Goal: Task Accomplishment & Management: Complete application form

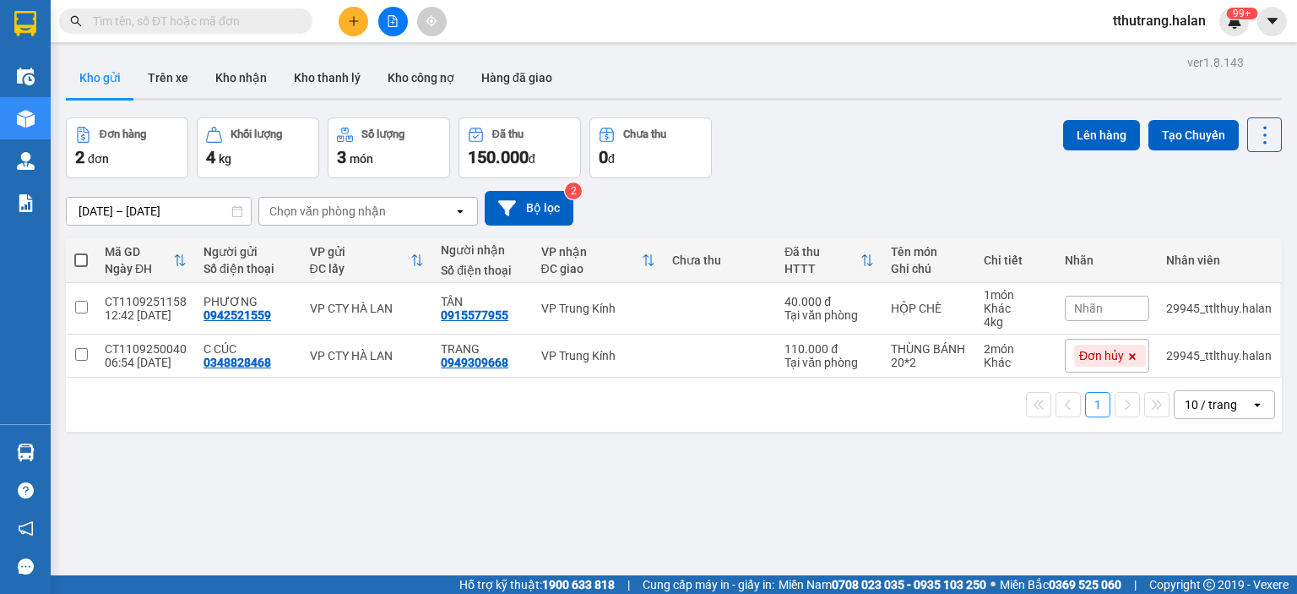
click at [238, 29] on input "text" at bounding box center [192, 21] width 199 height 19
paste input "BXTN1109251122"
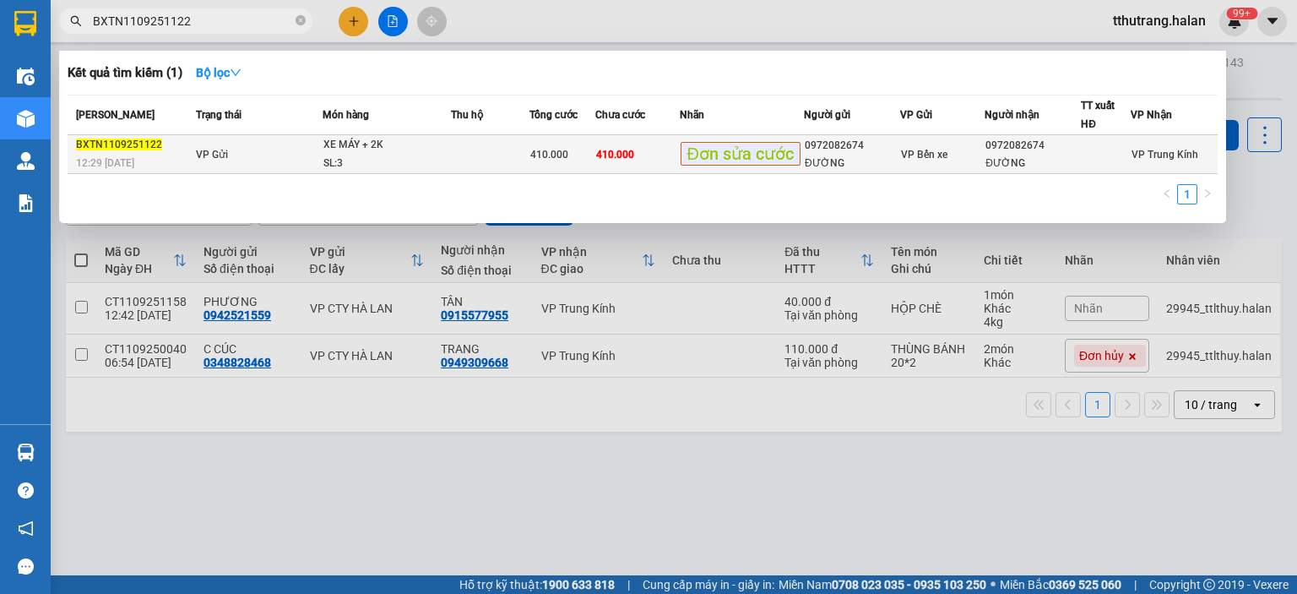
type input "BXTN1109251122"
click at [359, 149] on div "XE MÁY + 2K" at bounding box center [386, 145] width 127 height 19
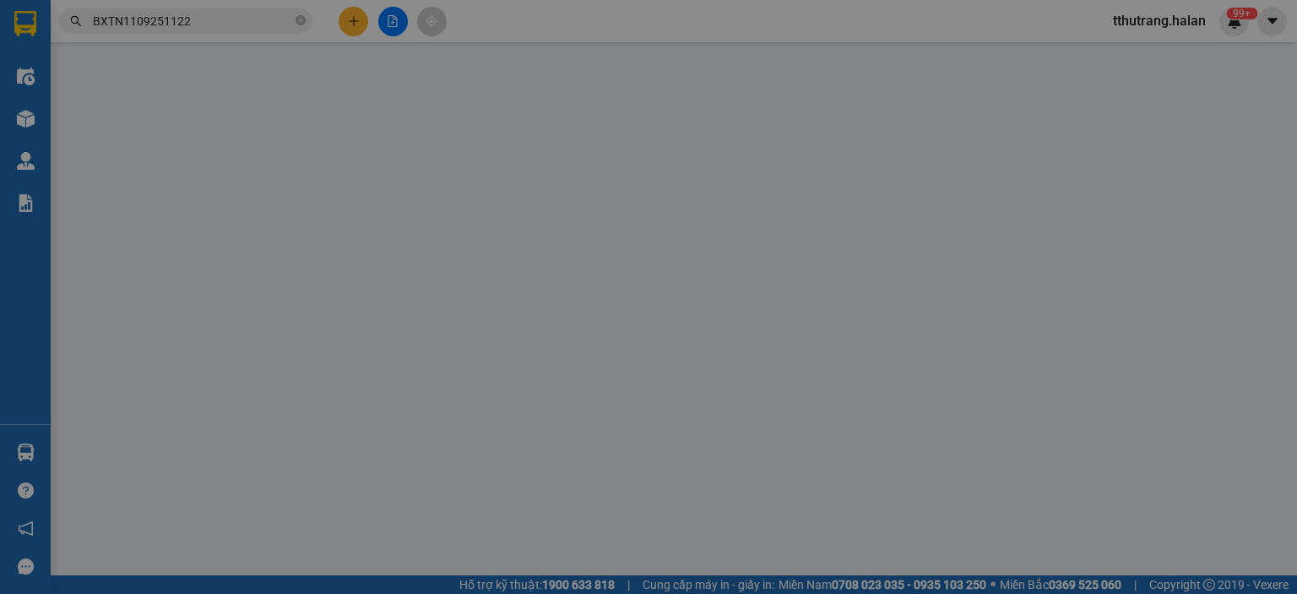
type input "0972082674"
type input "ĐƯỜNG"
type input "0972082674"
type input "ĐƯỜNG"
type input "410.000"
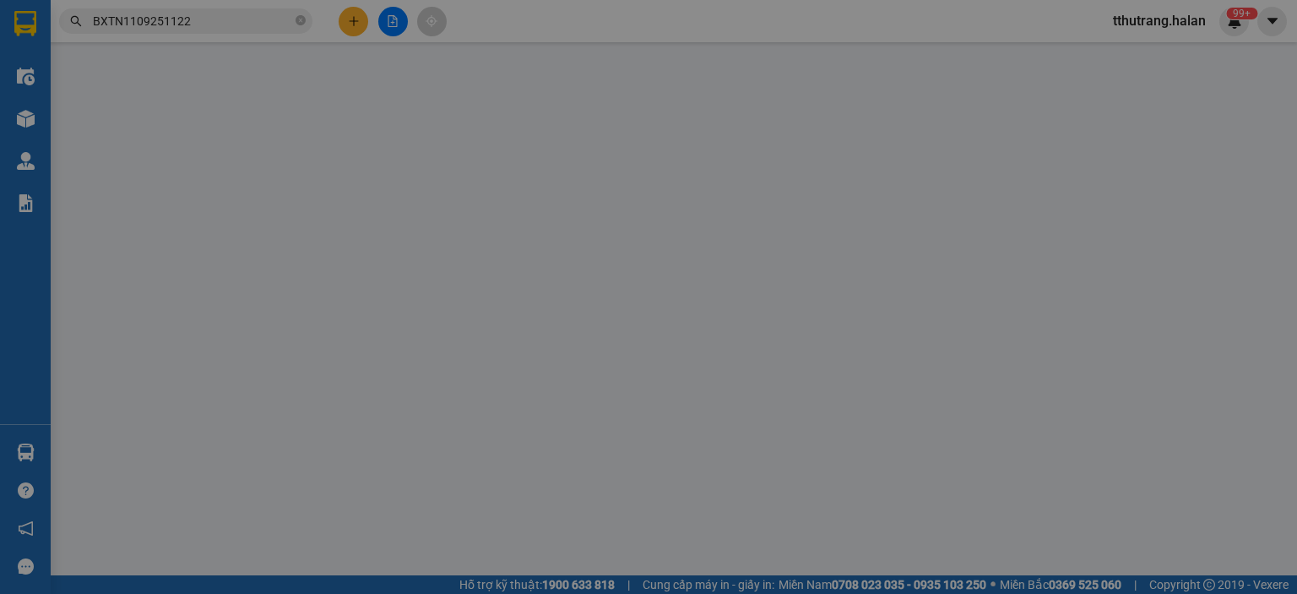
type input "410.000"
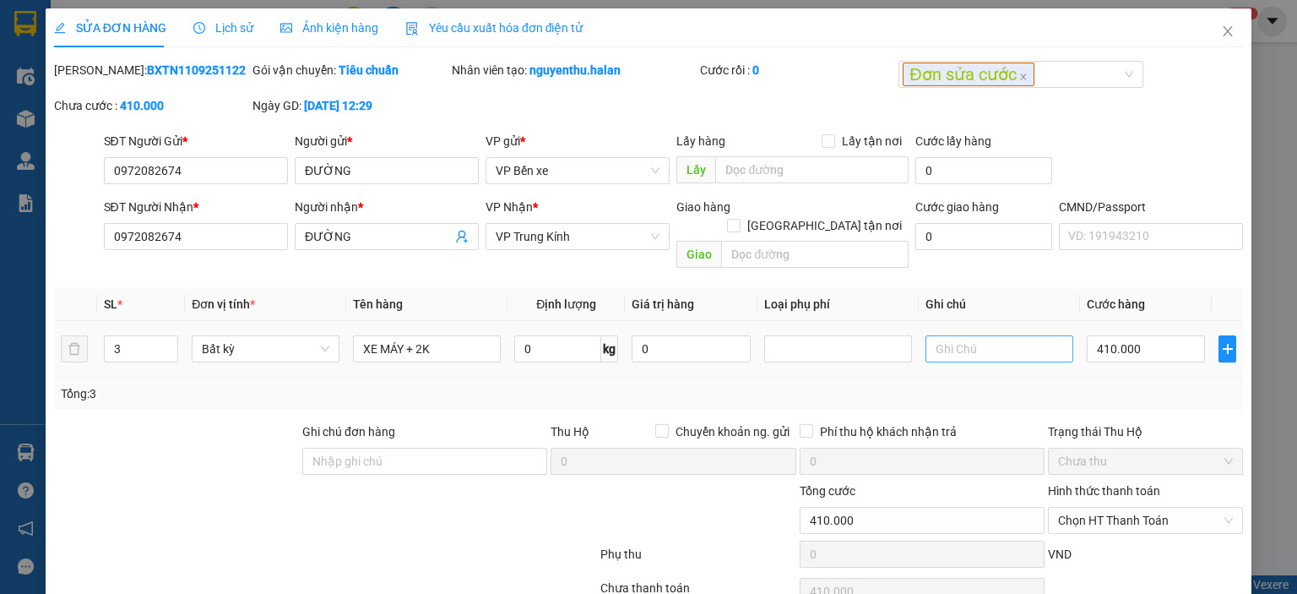
scroll to position [67, 0]
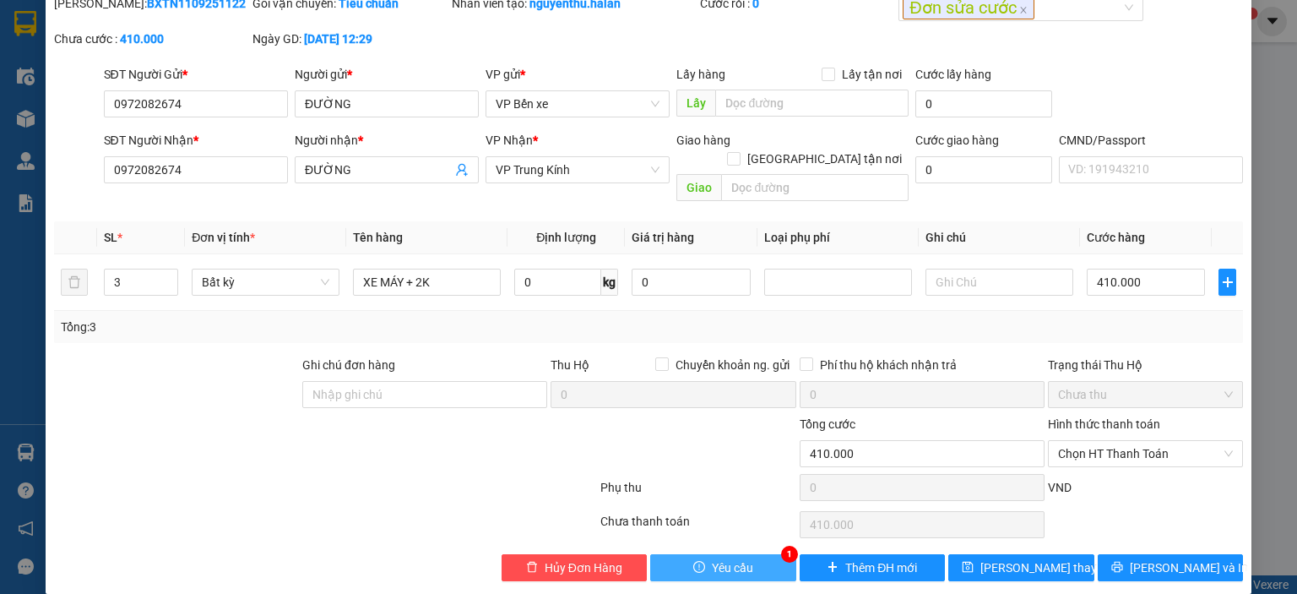
click at [716, 558] on span "Yêu cầu" at bounding box center [732, 567] width 41 height 19
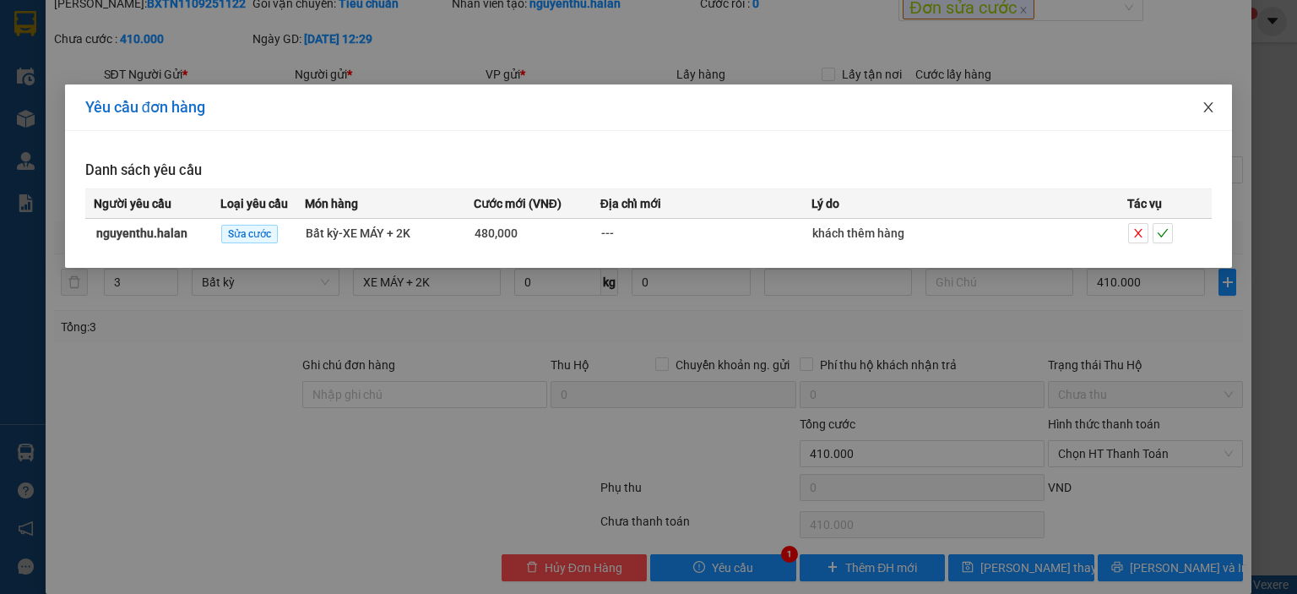
click at [1210, 107] on icon "close" at bounding box center [1209, 107] width 14 height 14
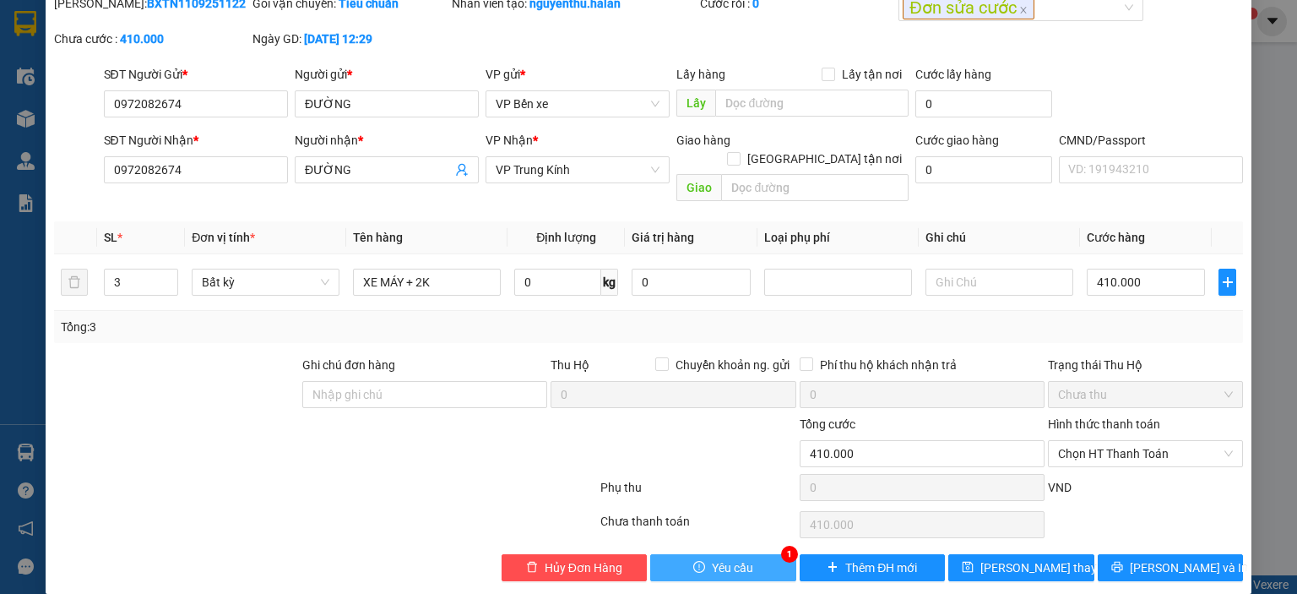
scroll to position [0, 0]
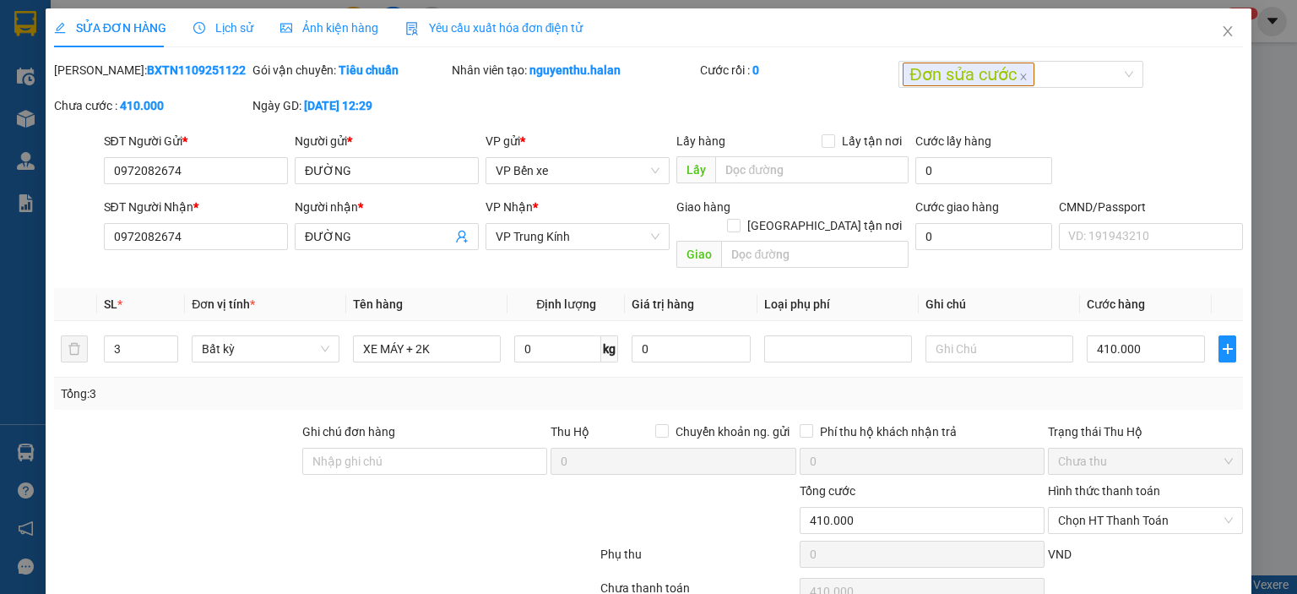
click at [188, 100] on div "Chưa cước : 410.000" at bounding box center [151, 105] width 195 height 19
drag, startPoint x: 216, startPoint y: 70, endPoint x: 98, endPoint y: 76, distance: 118.4
click at [98, 76] on div "Mã ĐH: BXTN1109251122" at bounding box center [151, 70] width 195 height 19
copy b "BXTN1109251122"
click at [624, 95] on div "Nhân viên tạo: [PERSON_NAME].halan" at bounding box center [574, 78] width 248 height 35
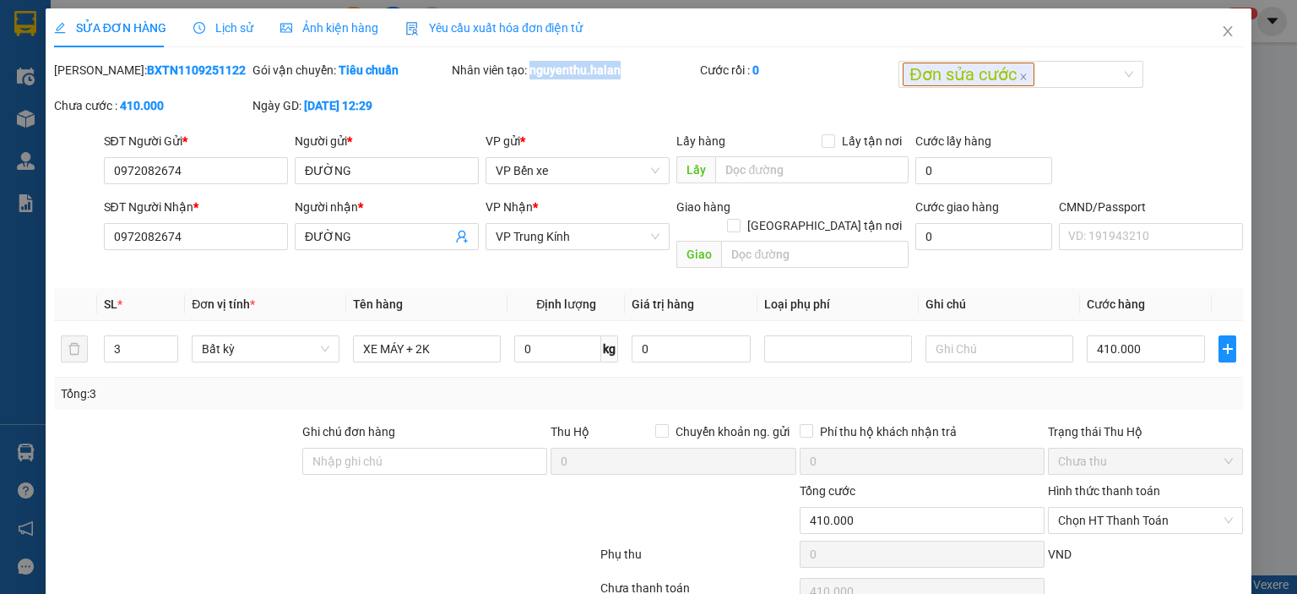
drag, startPoint x: 634, startPoint y: 69, endPoint x: 527, endPoint y: 87, distance: 108.7
click at [527, 87] on div "Nhân viên tạo: [PERSON_NAME].halan" at bounding box center [574, 78] width 248 height 35
copy b "nguyenthu.halan"
click at [234, 173] on input "0972082674" at bounding box center [196, 170] width 184 height 27
drag, startPoint x: 240, startPoint y: 173, endPoint x: 44, endPoint y: 192, distance: 196.8
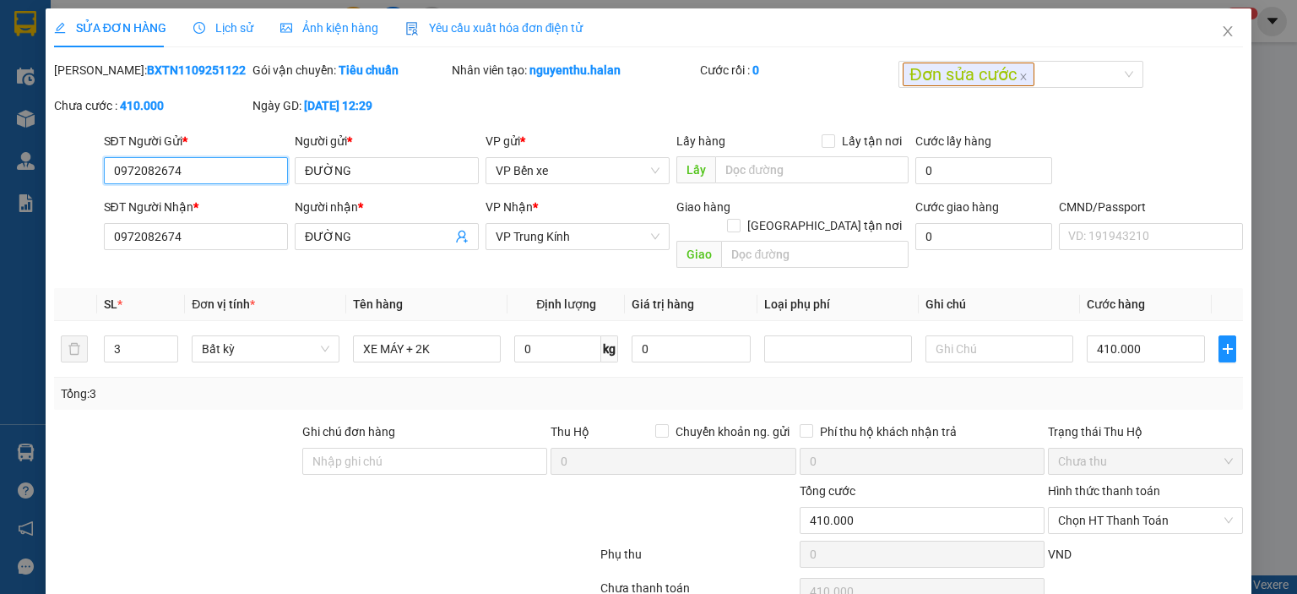
click at [44, 192] on div "SỬA ĐƠN HÀNG Lịch sử Ảnh kiện hàng Yêu cầu xuất hóa đơn điện tử Total Paid Fee …" at bounding box center [648, 297] width 1297 height 594
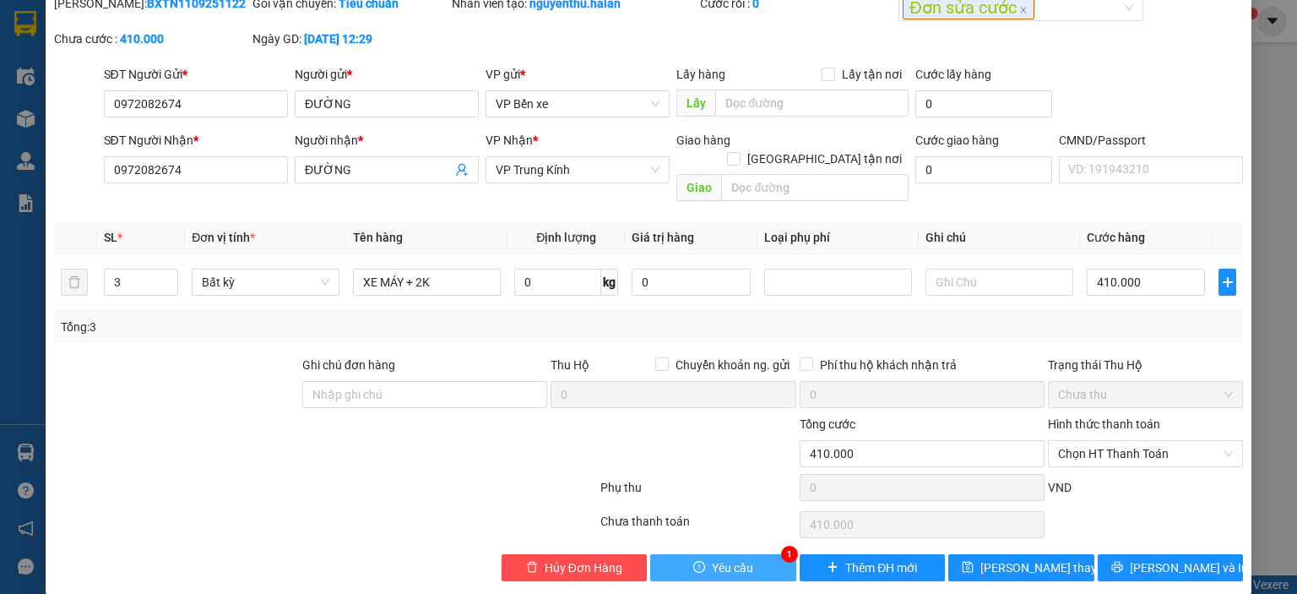
click at [703, 554] on button "Yêu cầu" at bounding box center [723, 567] width 146 height 27
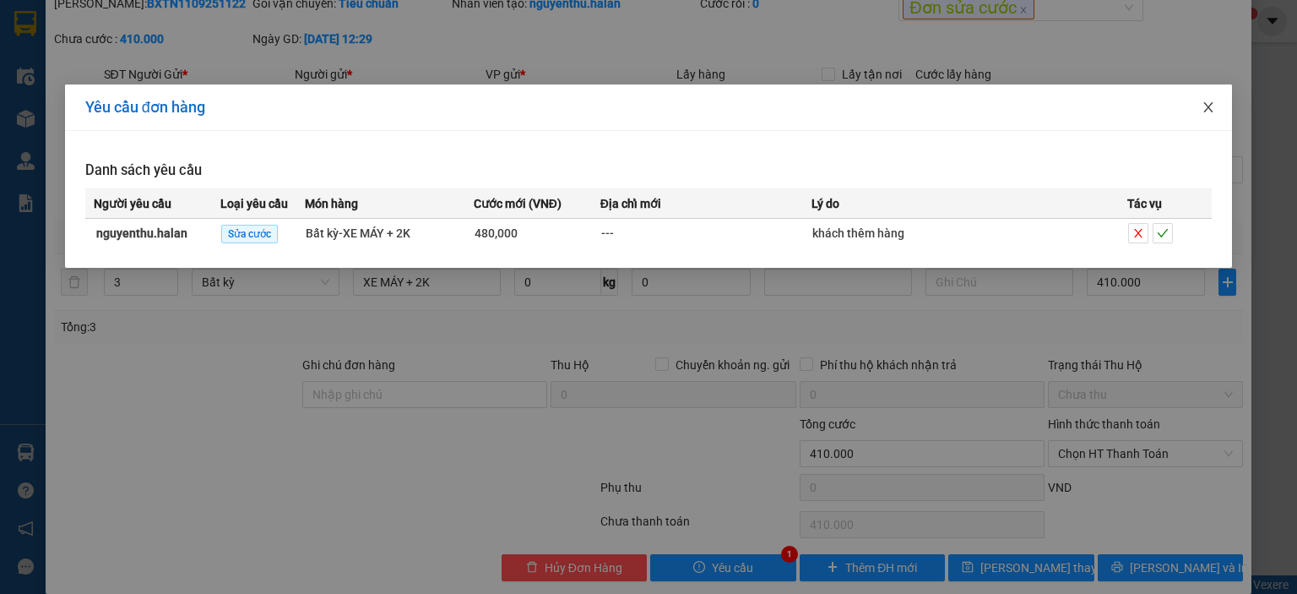
click at [1207, 111] on icon "close" at bounding box center [1209, 107] width 14 height 14
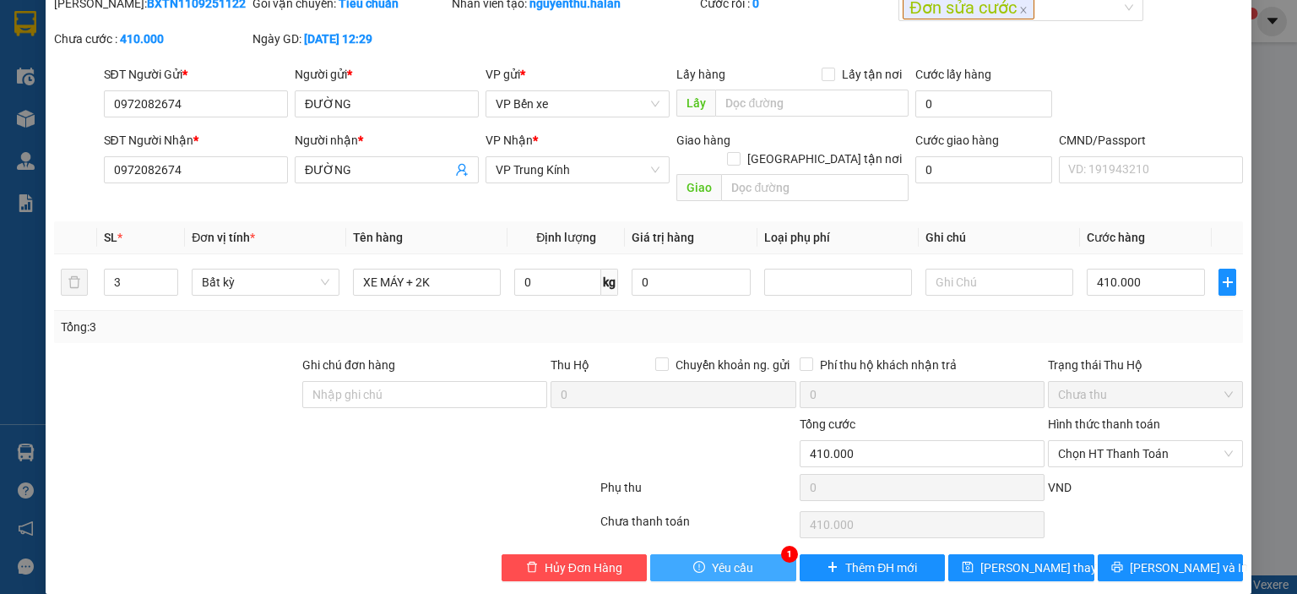
click at [714, 558] on span "Yêu cầu" at bounding box center [732, 567] width 41 height 19
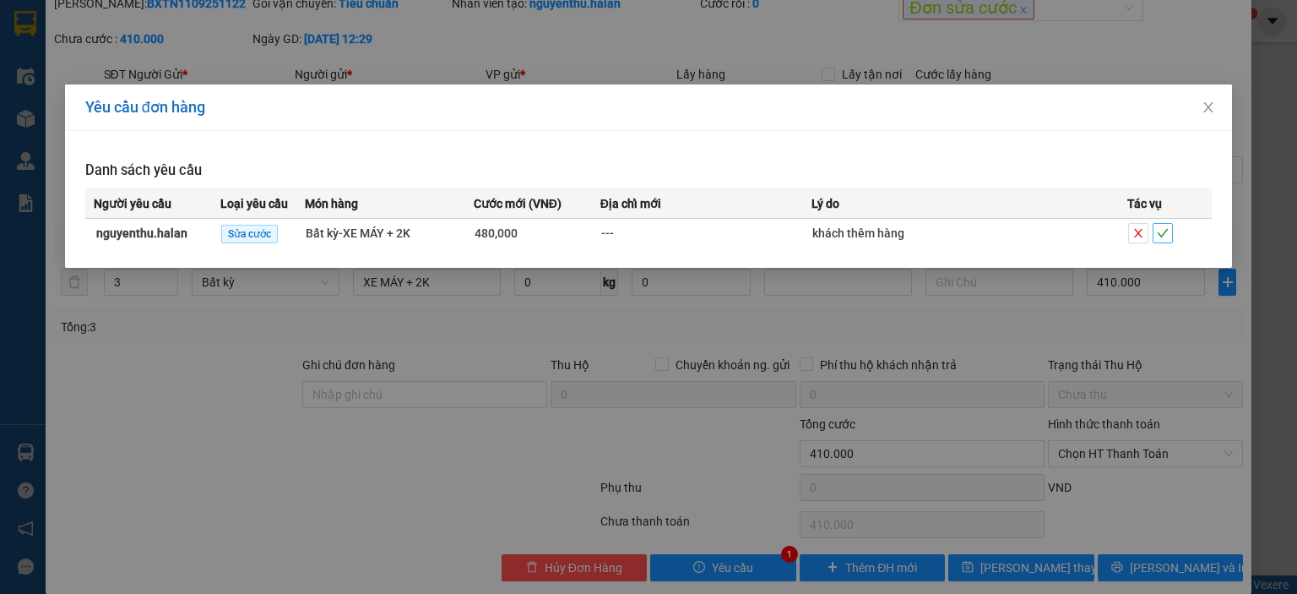
click at [1159, 230] on icon "check" at bounding box center [1163, 233] width 12 height 12
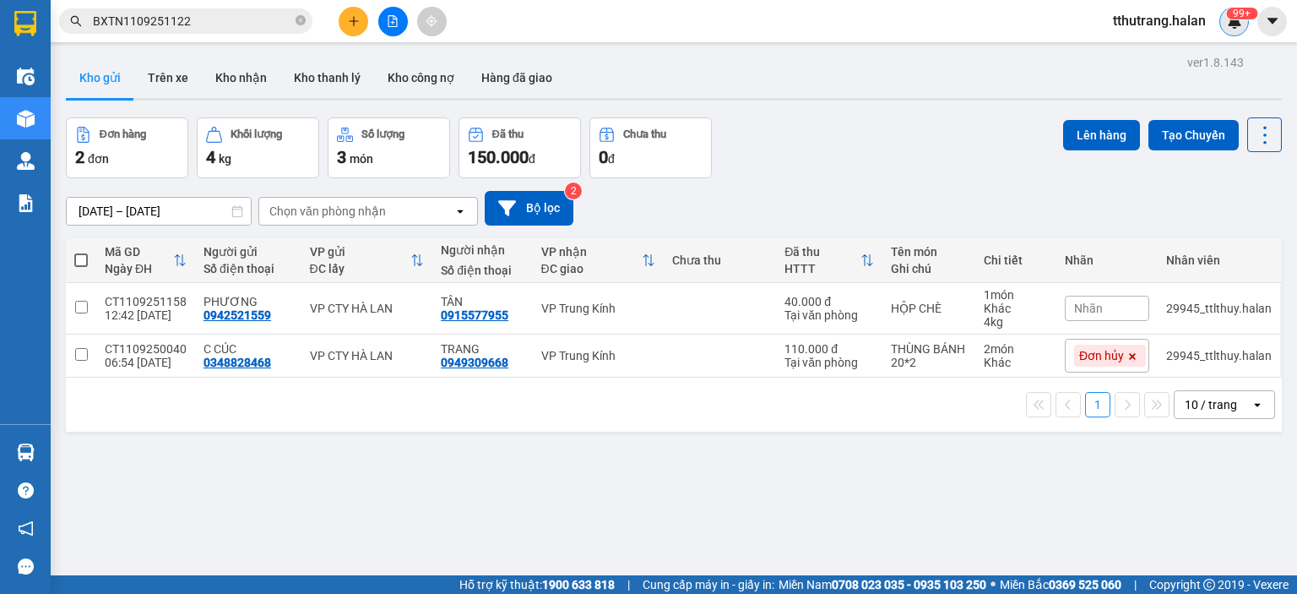
click at [1236, 8] on sup "99+" at bounding box center [1241, 14] width 31 height 12
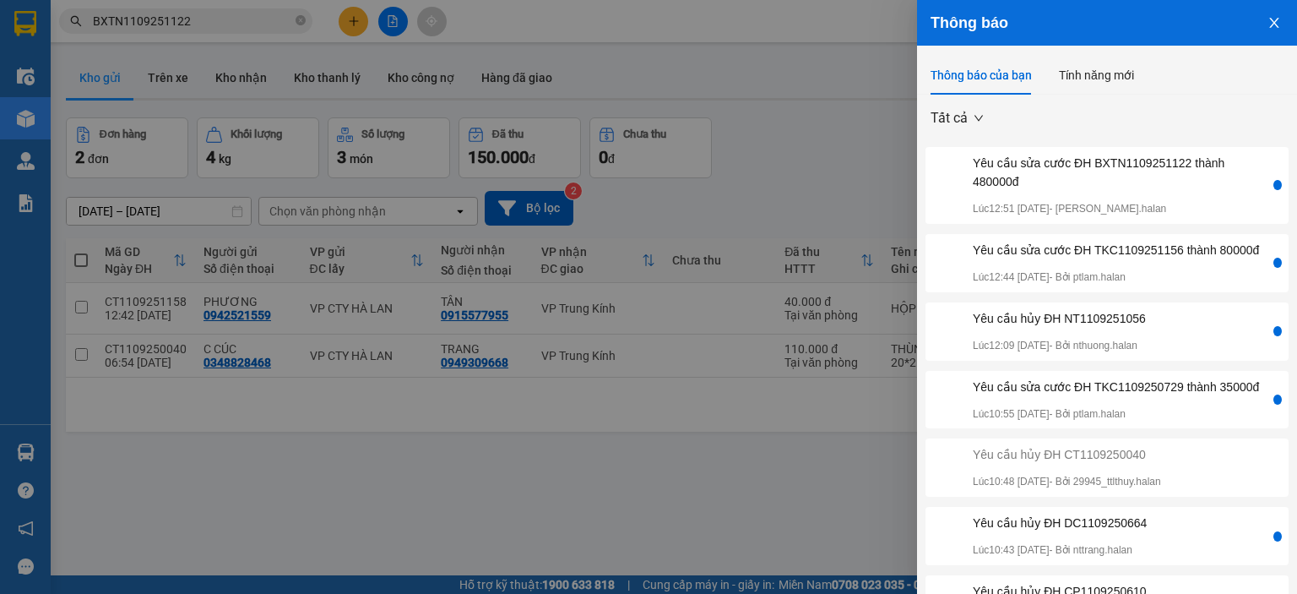
click at [1148, 396] on div "Yêu cầu sửa cước ĐH TKC1109250729 thành 35000đ" at bounding box center [1116, 386] width 286 height 19
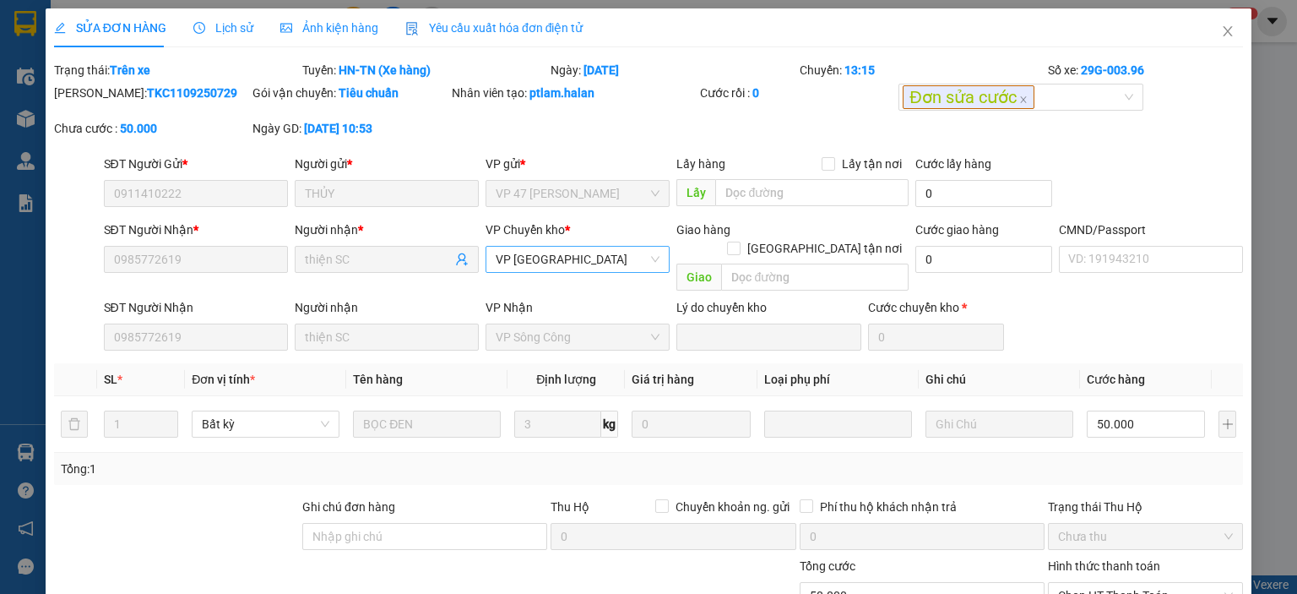
type input "0911410222"
type input "THỦY"
type input "0985772619"
type input "thiện SC"
type input "50.000"
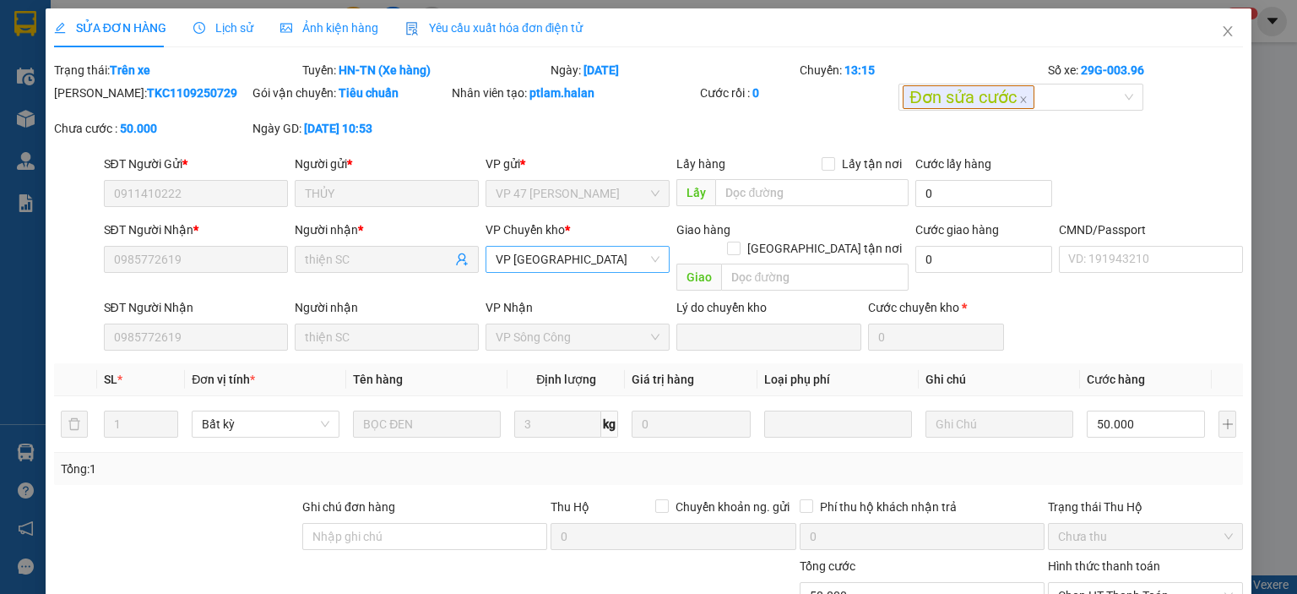
type input "50.000"
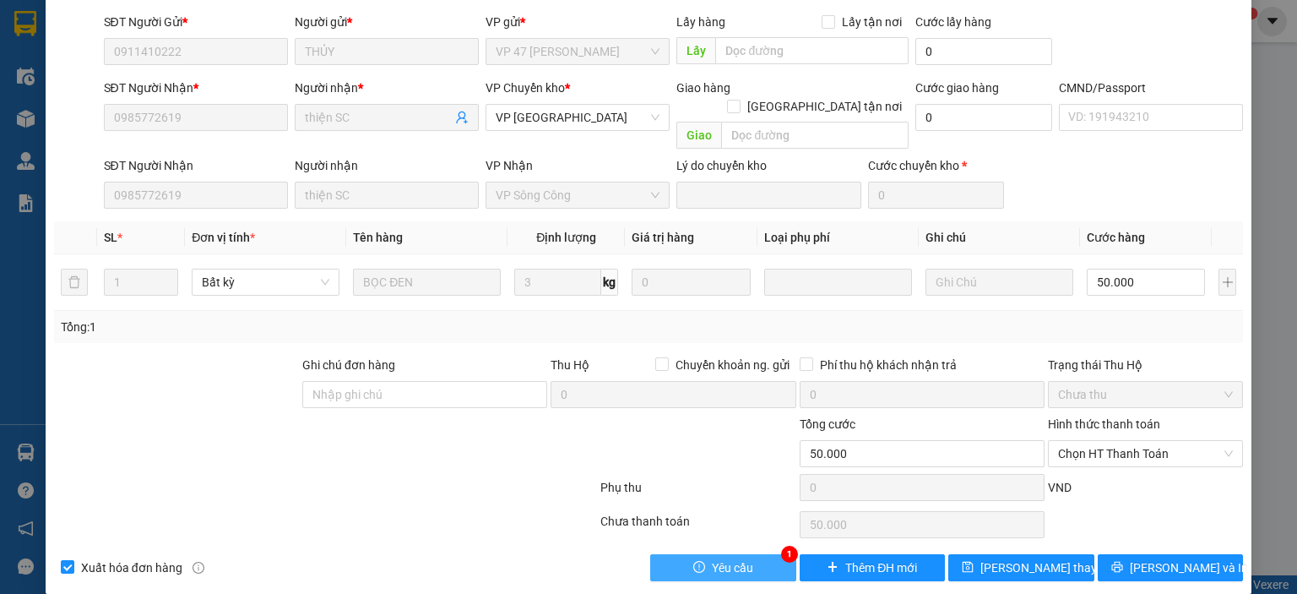
click at [745, 554] on button "Yêu cầu" at bounding box center [723, 567] width 146 height 27
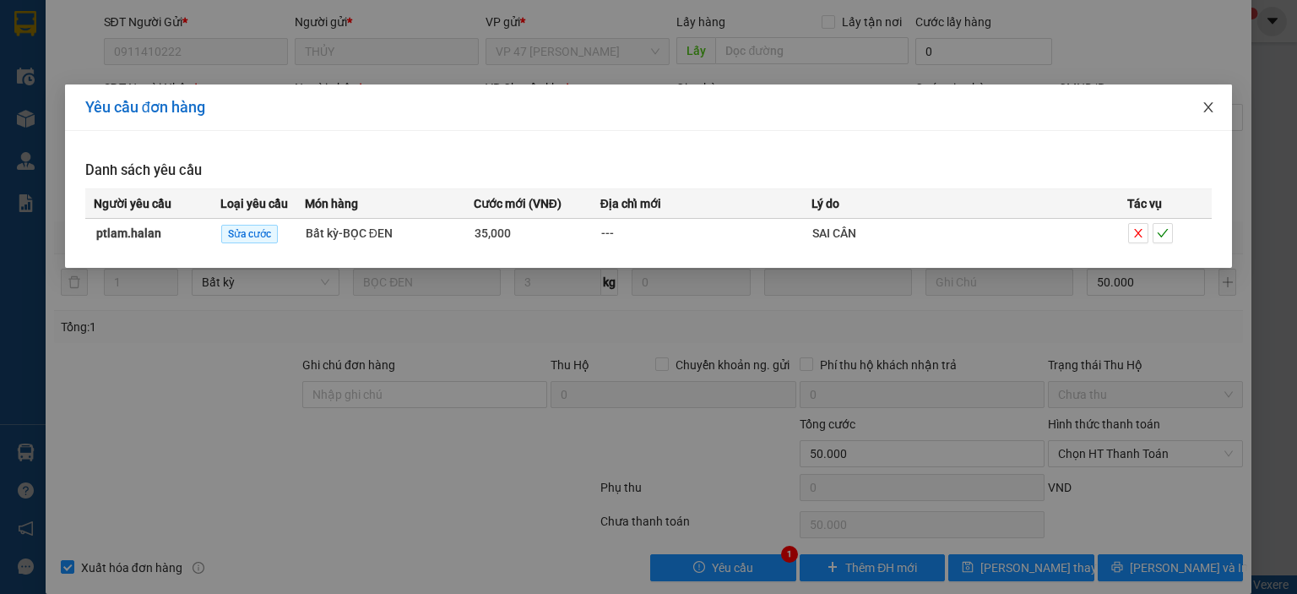
click at [1203, 108] on icon "close" at bounding box center [1209, 107] width 14 height 14
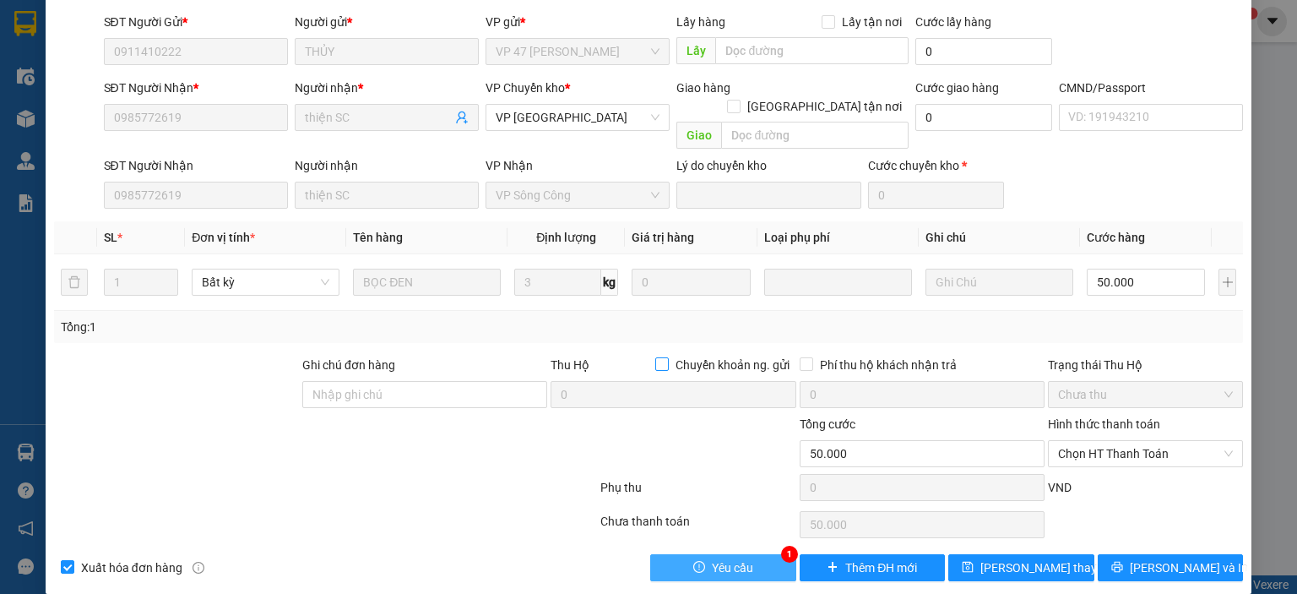
scroll to position [0, 0]
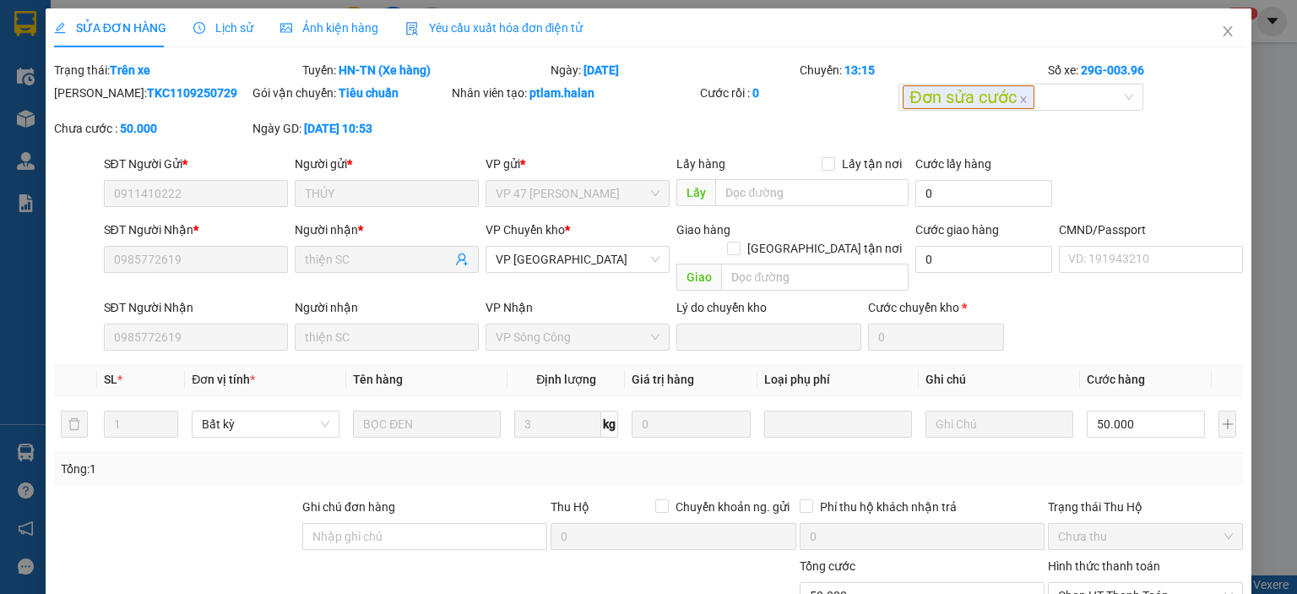
drag, startPoint x: 197, startPoint y: 92, endPoint x: 98, endPoint y: 94, distance: 98.8
click at [98, 94] on div "Mã ĐH: TKC1109250729" at bounding box center [151, 93] width 195 height 19
copy b "TKC1109250729"
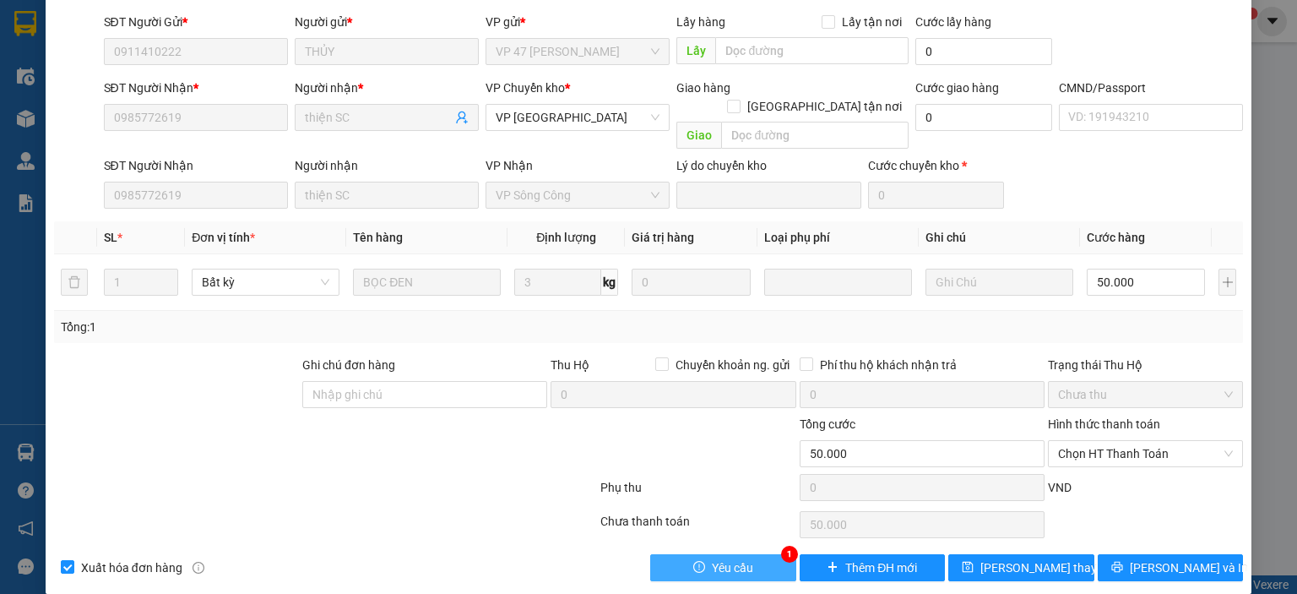
click at [723, 558] on span "Yêu cầu" at bounding box center [732, 567] width 41 height 19
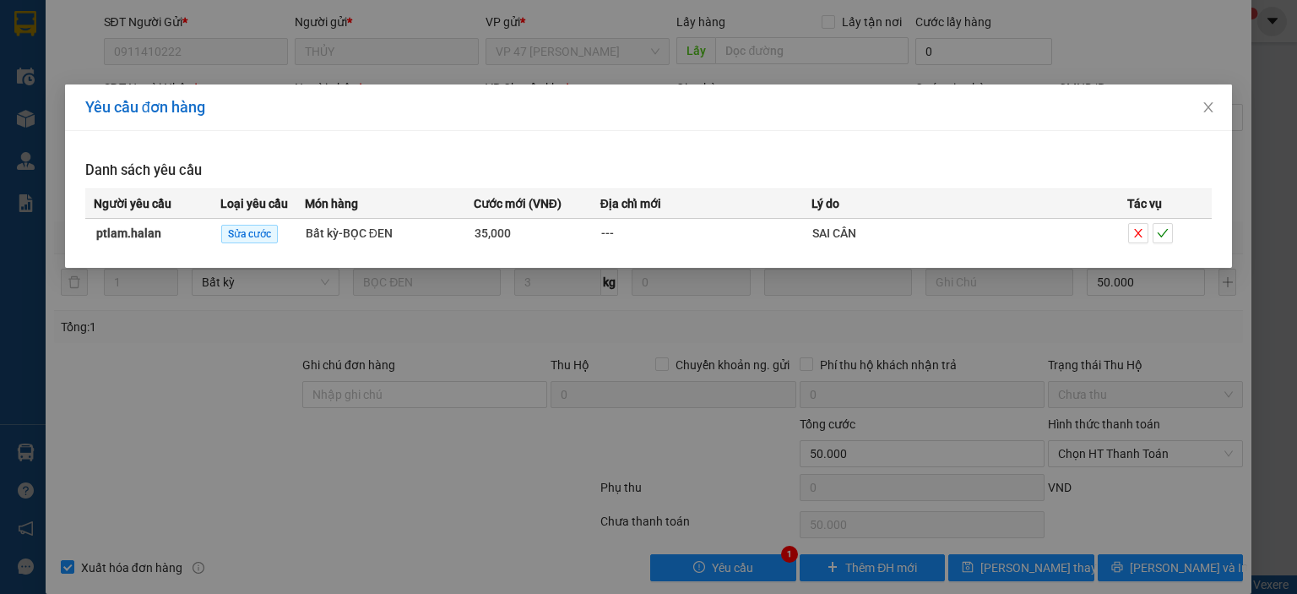
click at [815, 324] on div "Yêu cầu đơn hàng Danh sách yêu cầu Người yêu cầu Loại yêu cầu Món hàng Cước mới…" at bounding box center [648, 297] width 1297 height 594
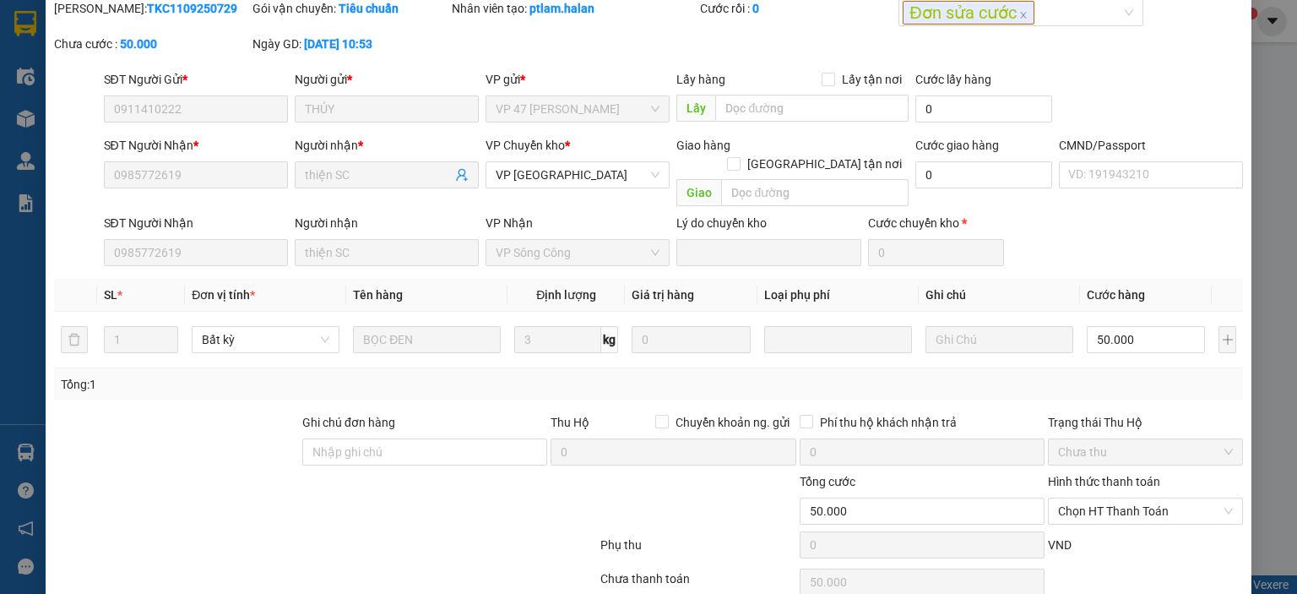
scroll to position [0, 0]
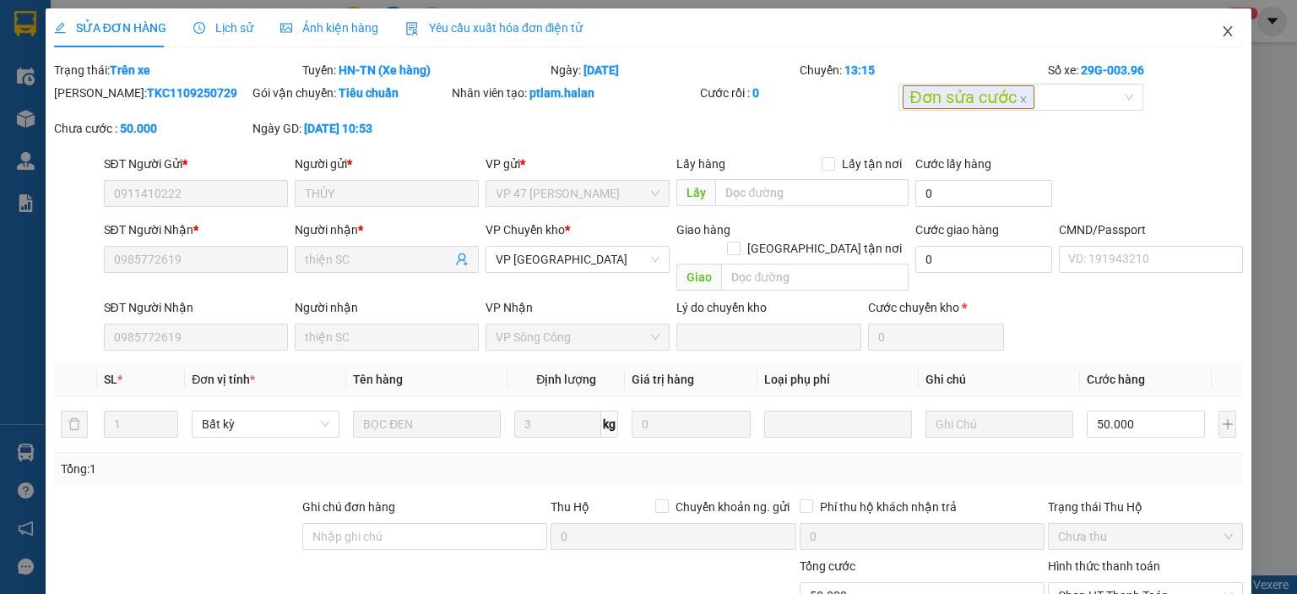
click at [1221, 30] on icon "close" at bounding box center [1228, 31] width 14 height 14
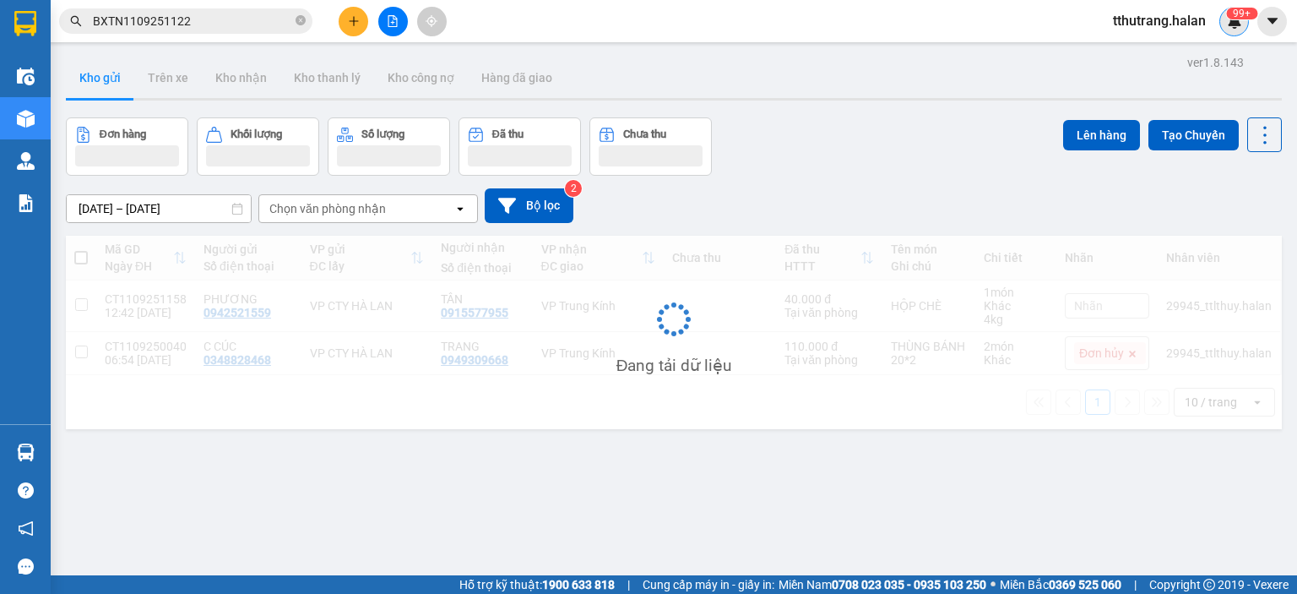
click at [1240, 23] on img at bounding box center [1234, 21] width 15 height 15
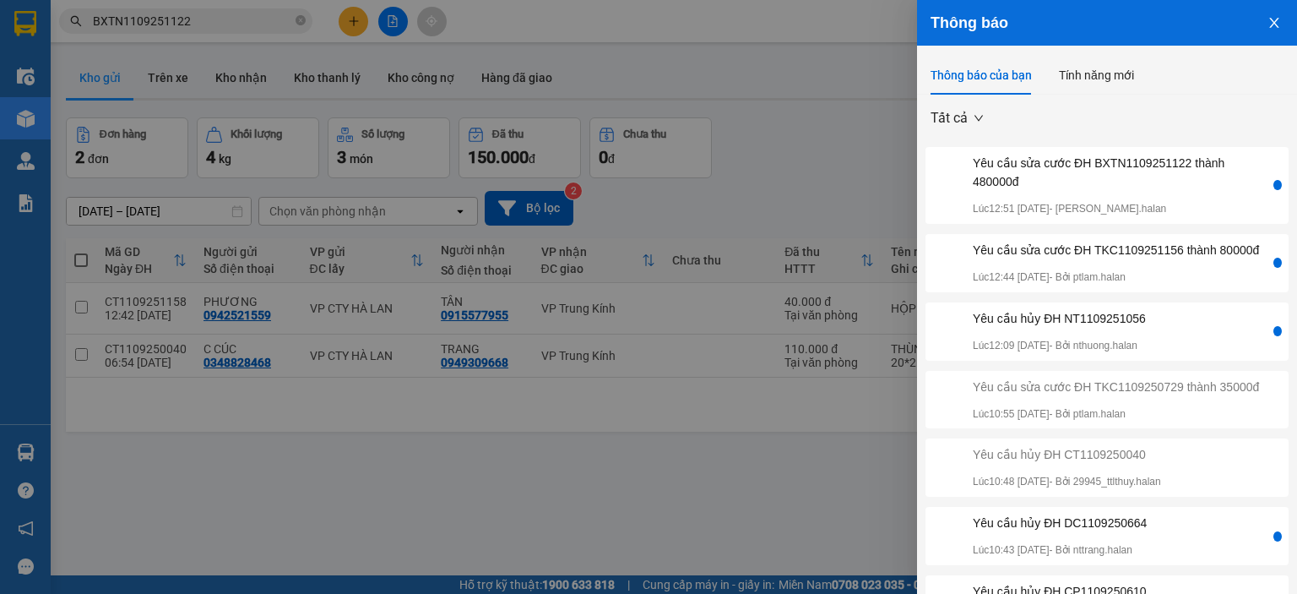
click at [1153, 188] on div "Yêu cầu sửa cước ĐH BXTN1109251122 thành 480000đ" at bounding box center [1120, 172] width 294 height 37
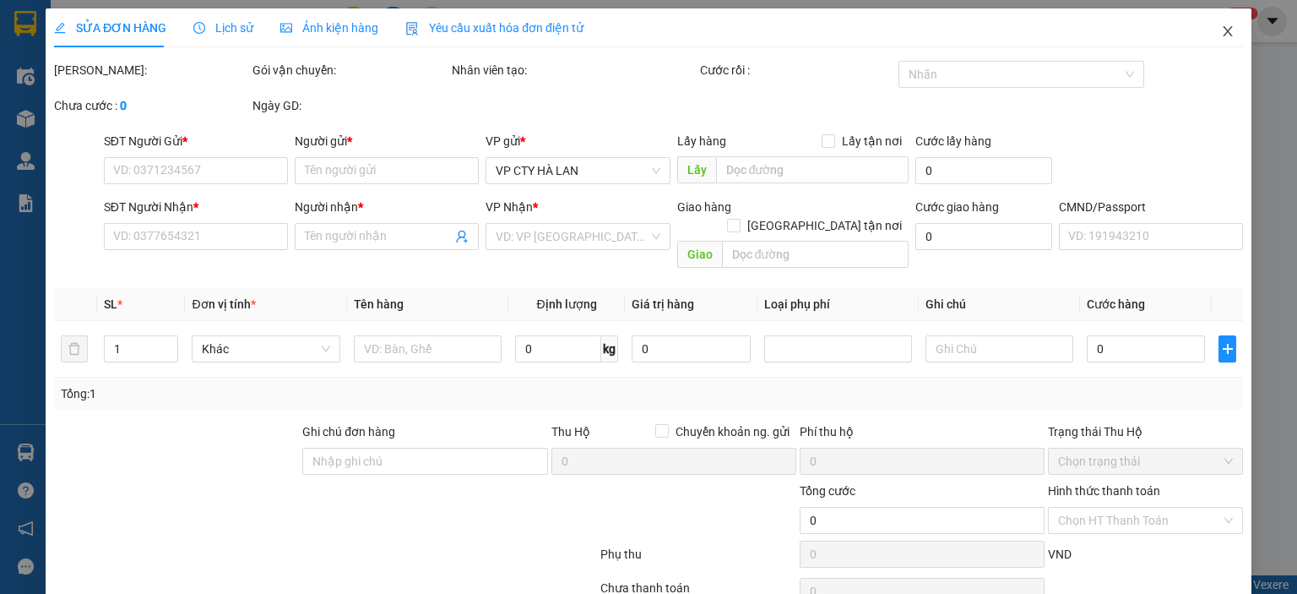
type input "0972082674"
type input "ĐƯỜNG"
type input "0972082674"
type input "ĐƯỜNG"
type input "480.000"
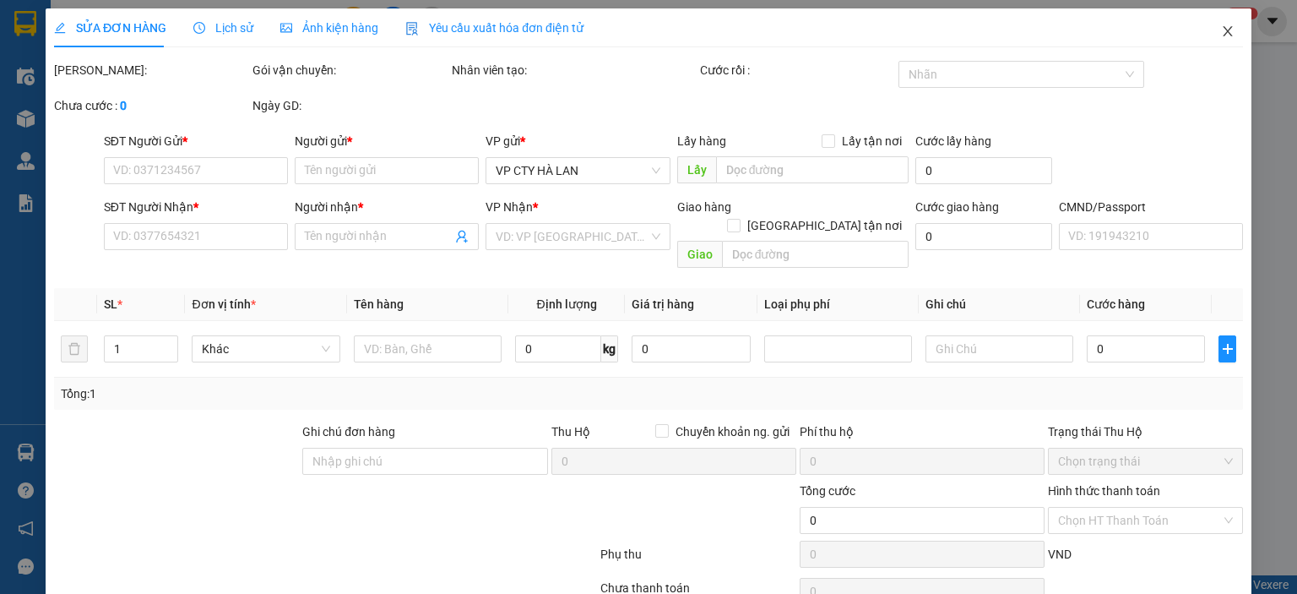
type input "480.000"
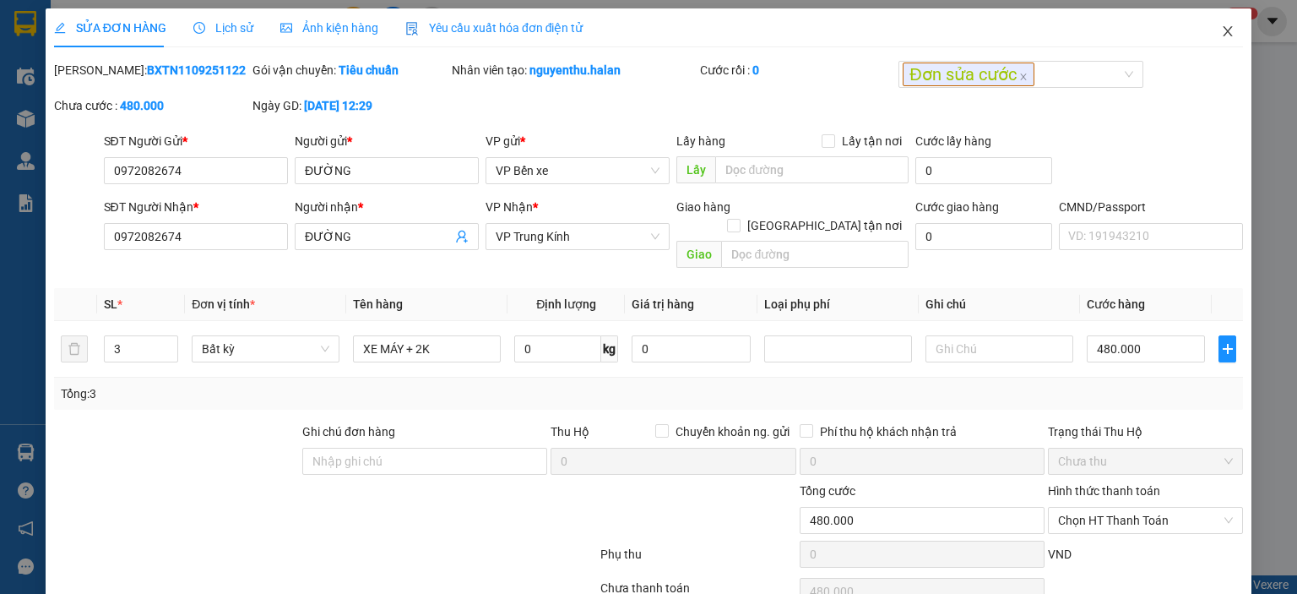
click at [1221, 26] on icon "close" at bounding box center [1228, 31] width 14 height 14
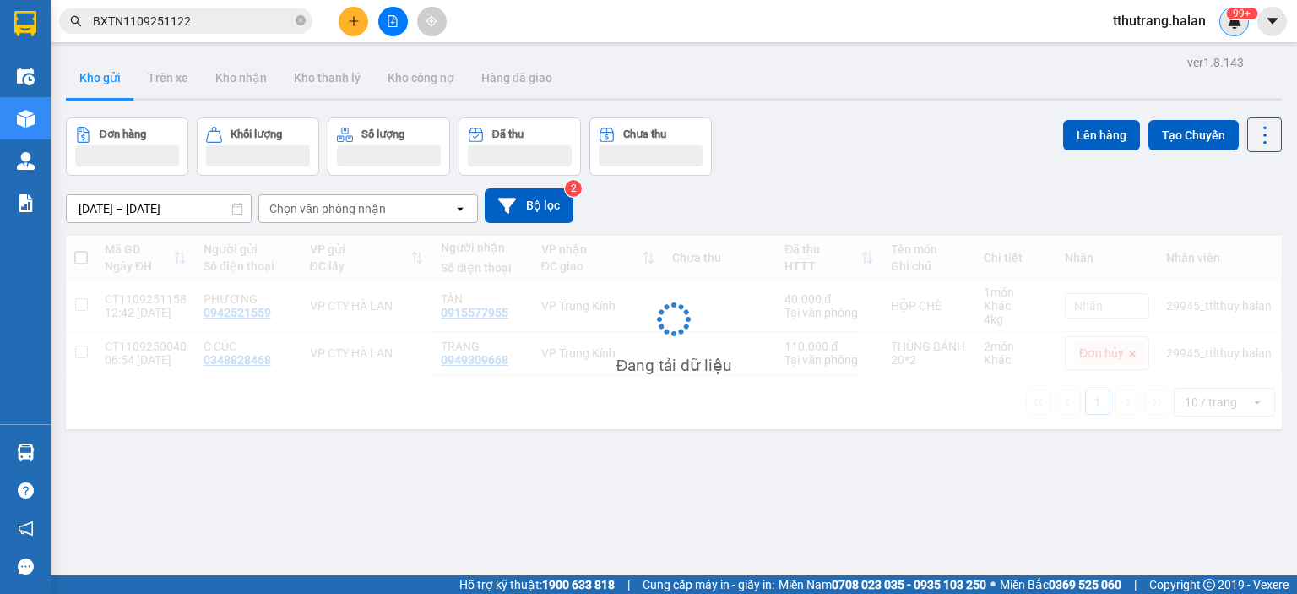
click at [1235, 21] on img at bounding box center [1234, 21] width 15 height 15
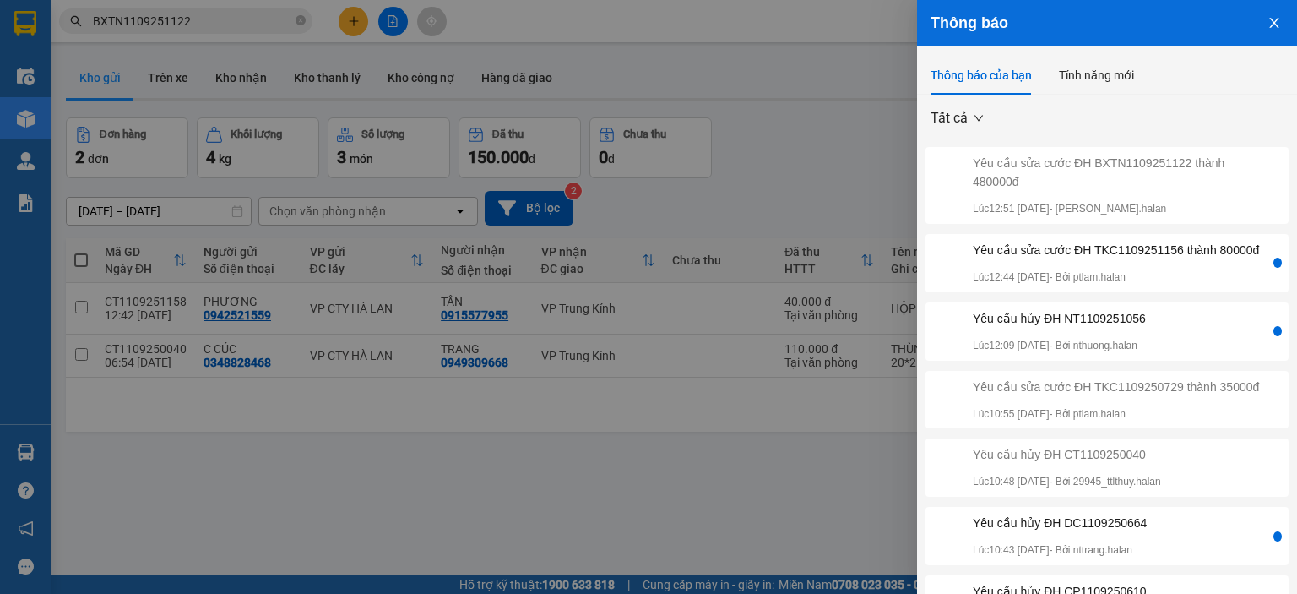
click at [1116, 259] on div "Yêu cầu sửa cước ĐH TKC1109251156 thành 80000đ" at bounding box center [1116, 250] width 286 height 19
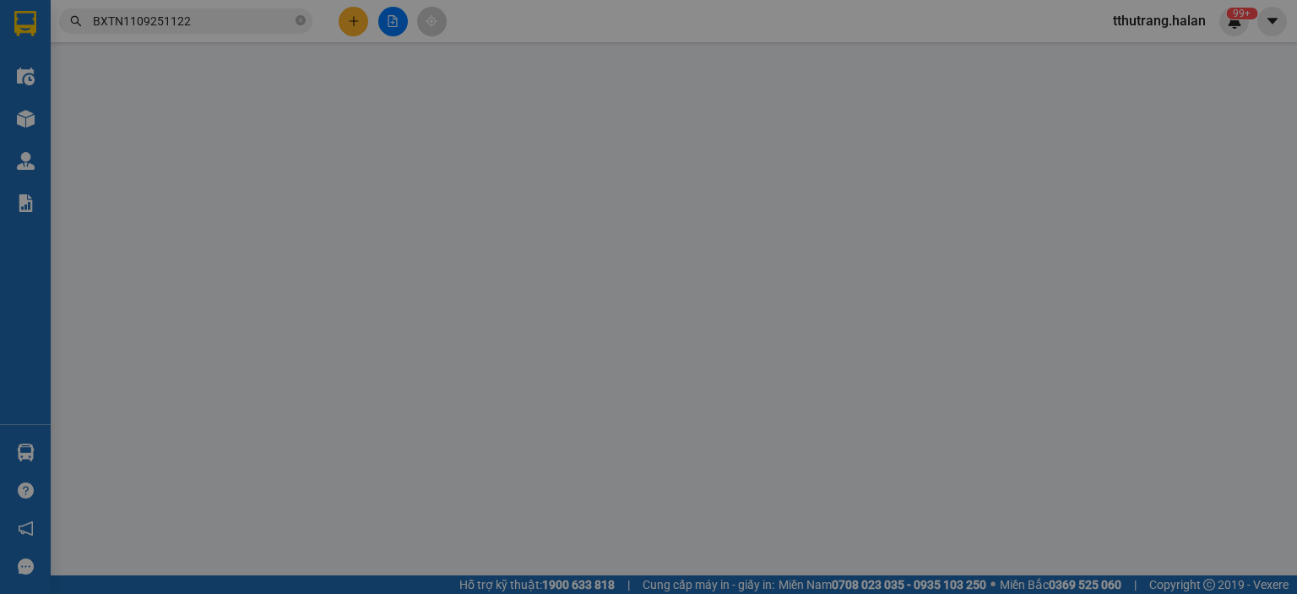
type input "0788826777"
type input "TRIỆU ( [PERSON_NAME])"
type input "0981746759"
type input "HOÀNG THUỶ"
checkbox input "true"
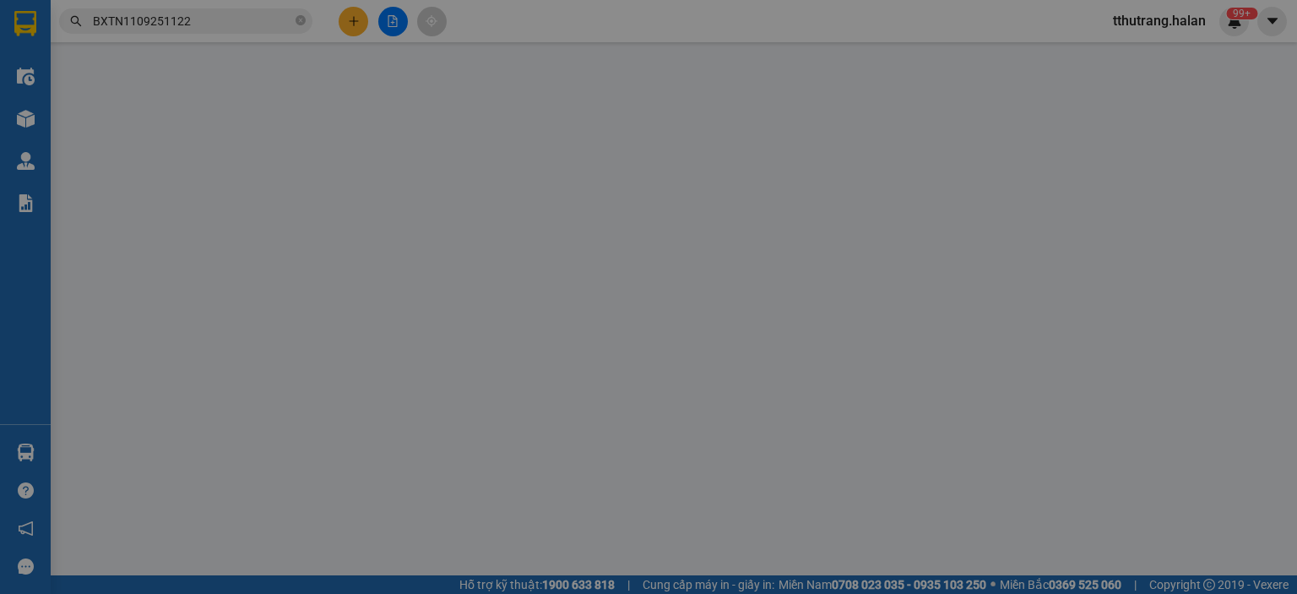
type input "ĐU PHÚ LƯƠNG"
type input "75.000"
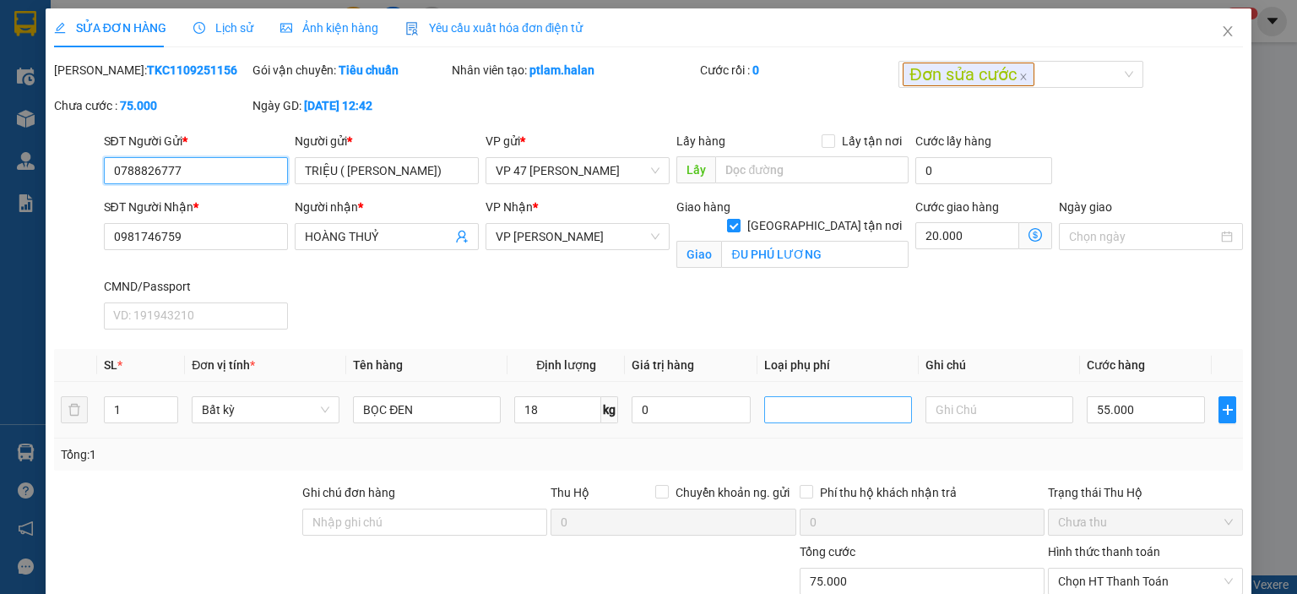
scroll to position [145, 0]
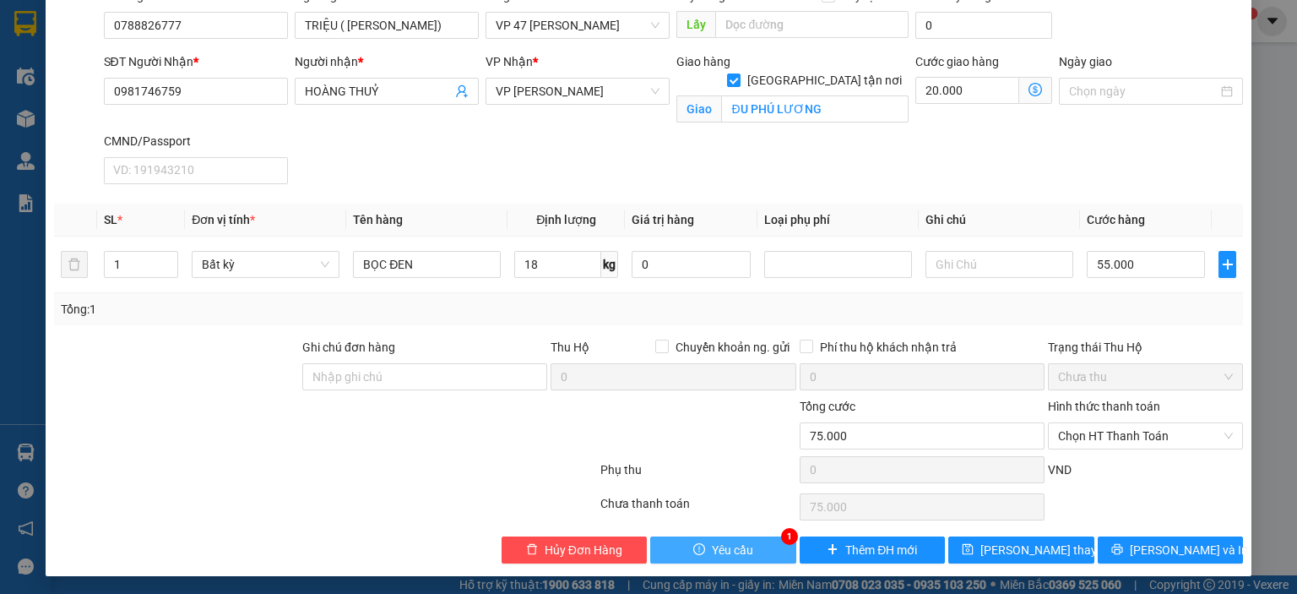
click at [712, 544] on span "Yêu cầu" at bounding box center [732, 549] width 41 height 19
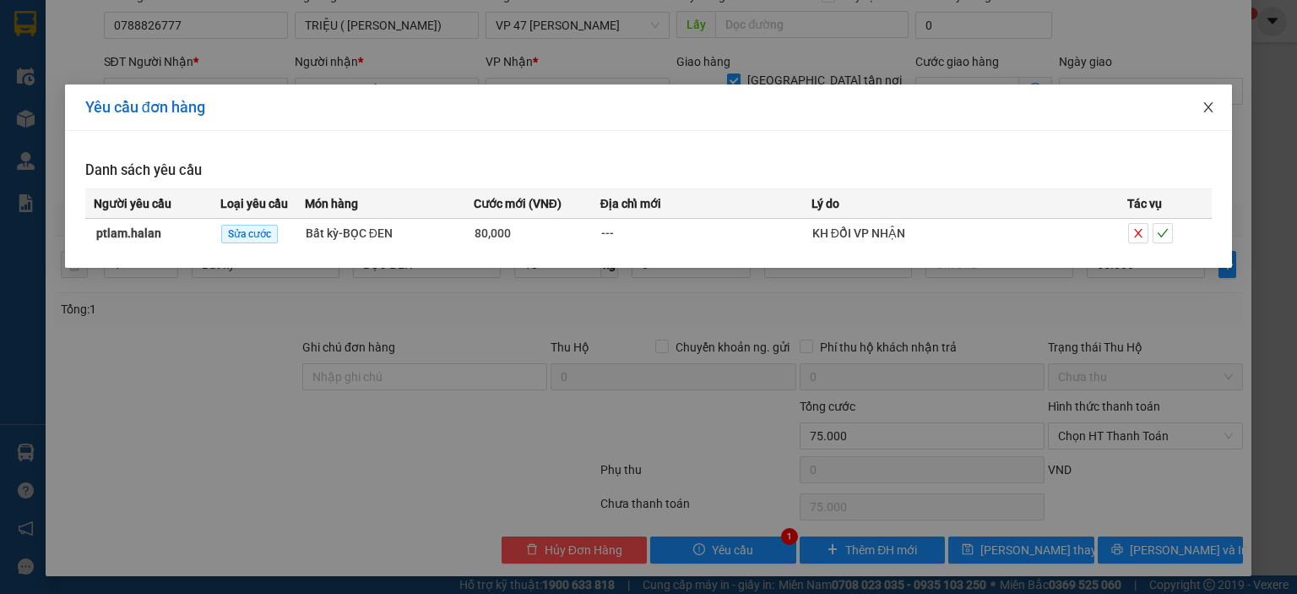
click at [1207, 113] on icon "close" at bounding box center [1209, 107] width 14 height 14
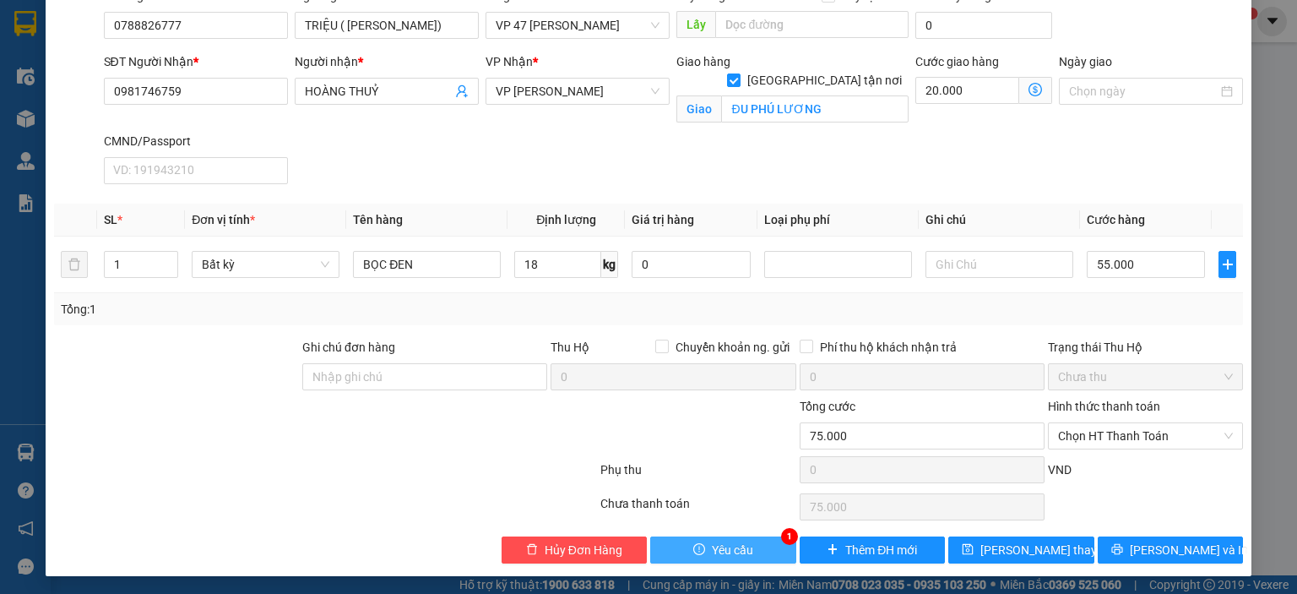
click at [738, 540] on span "Yêu cầu" at bounding box center [732, 549] width 41 height 19
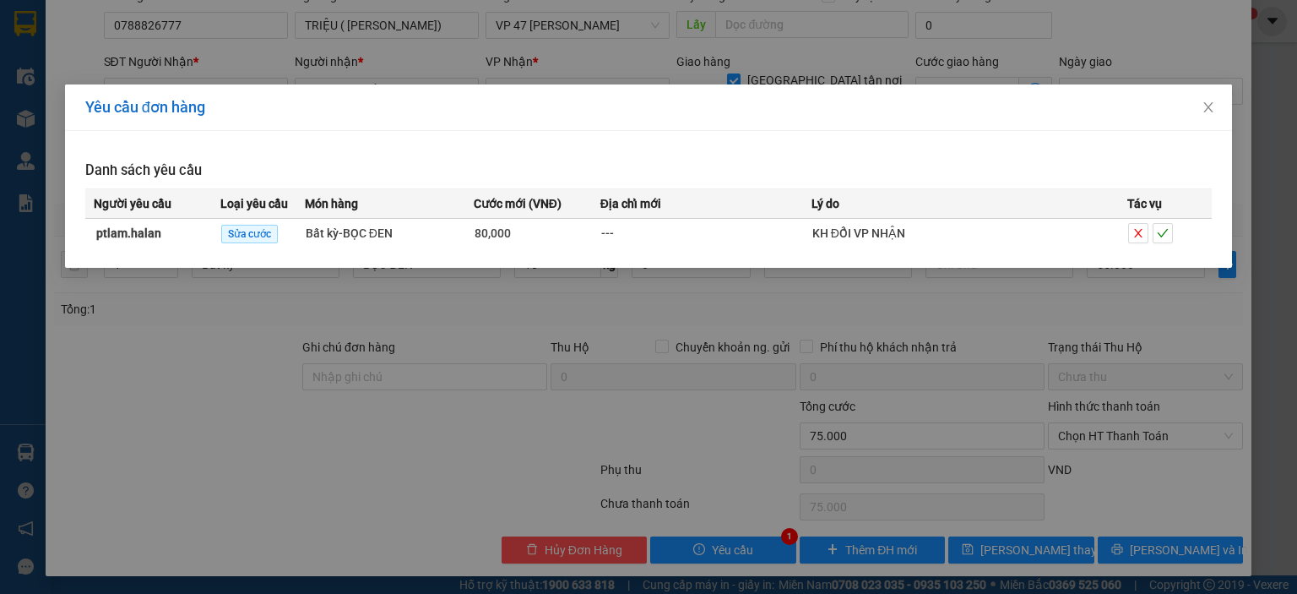
click at [893, 348] on div "Yêu cầu đơn hàng Danh sách yêu cầu Người yêu cầu Loại yêu cầu Món hàng Cước mới…" at bounding box center [648, 297] width 1297 height 594
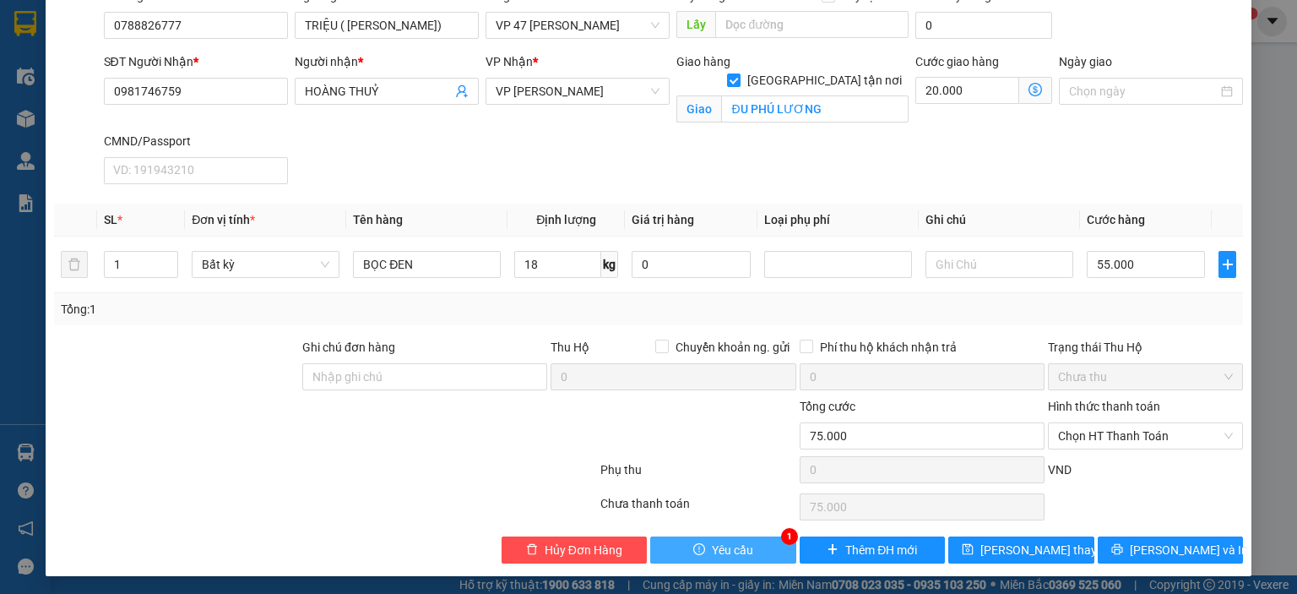
click at [721, 553] on span "Yêu cầu" at bounding box center [732, 549] width 41 height 19
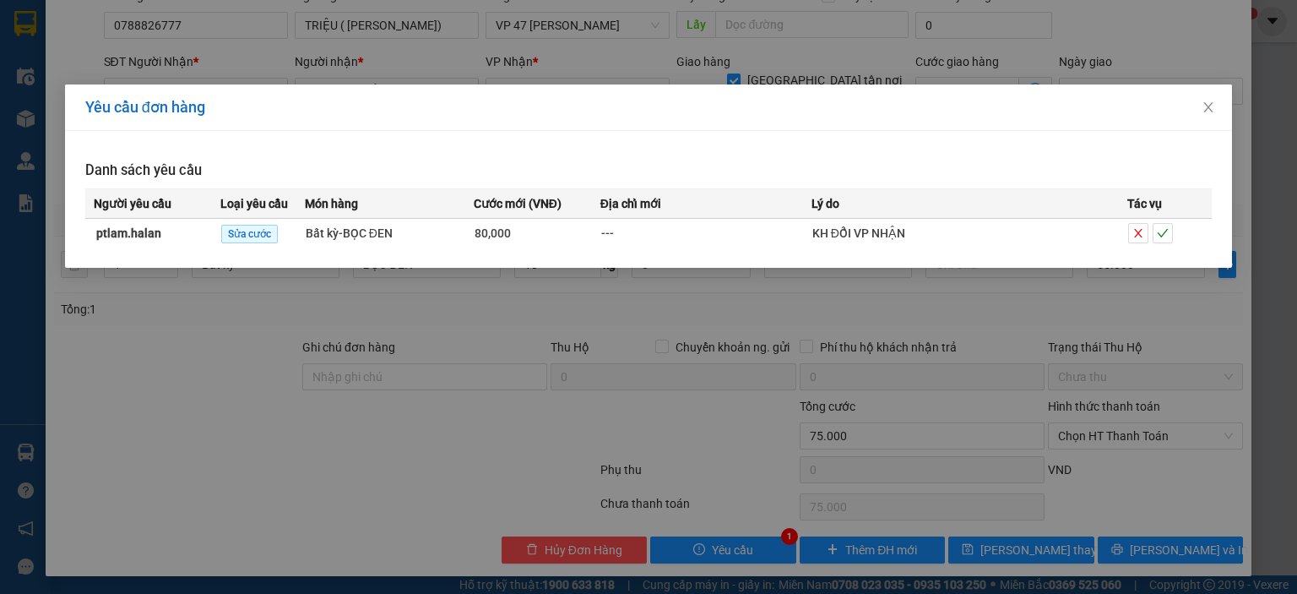
click at [965, 354] on div "Yêu cầu đơn hàng Danh sách yêu cầu Người yêu cầu Loại yêu cầu Món hàng Cước mới…" at bounding box center [648, 297] width 1297 height 594
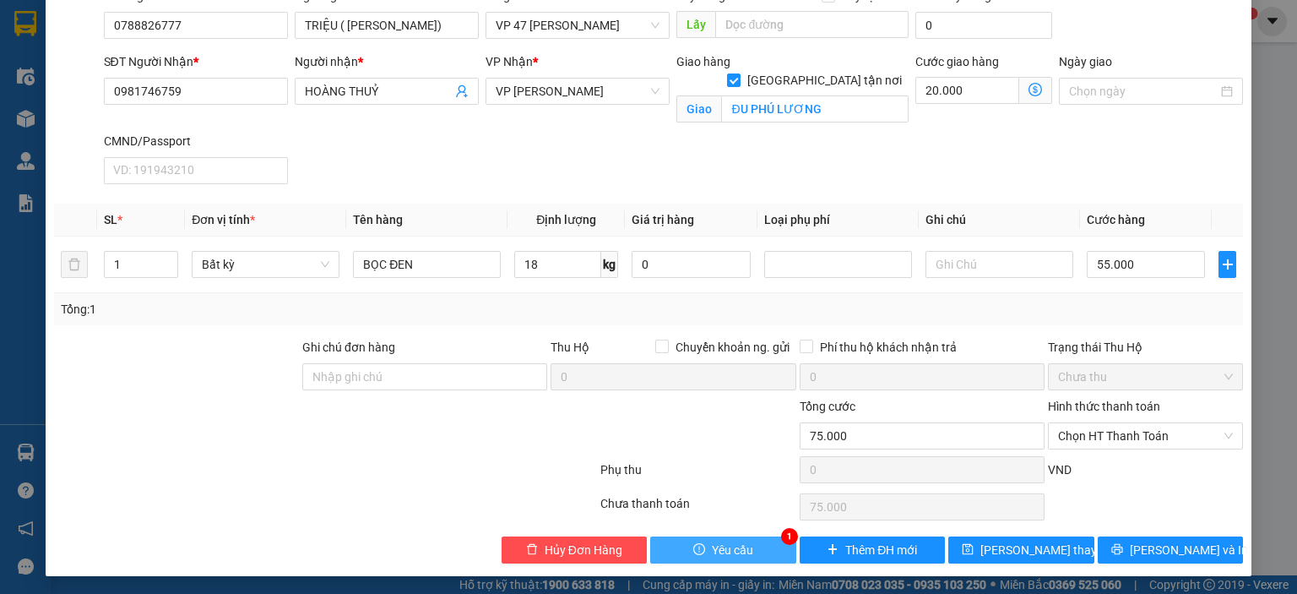
click at [736, 543] on span "Yêu cầu" at bounding box center [732, 549] width 41 height 19
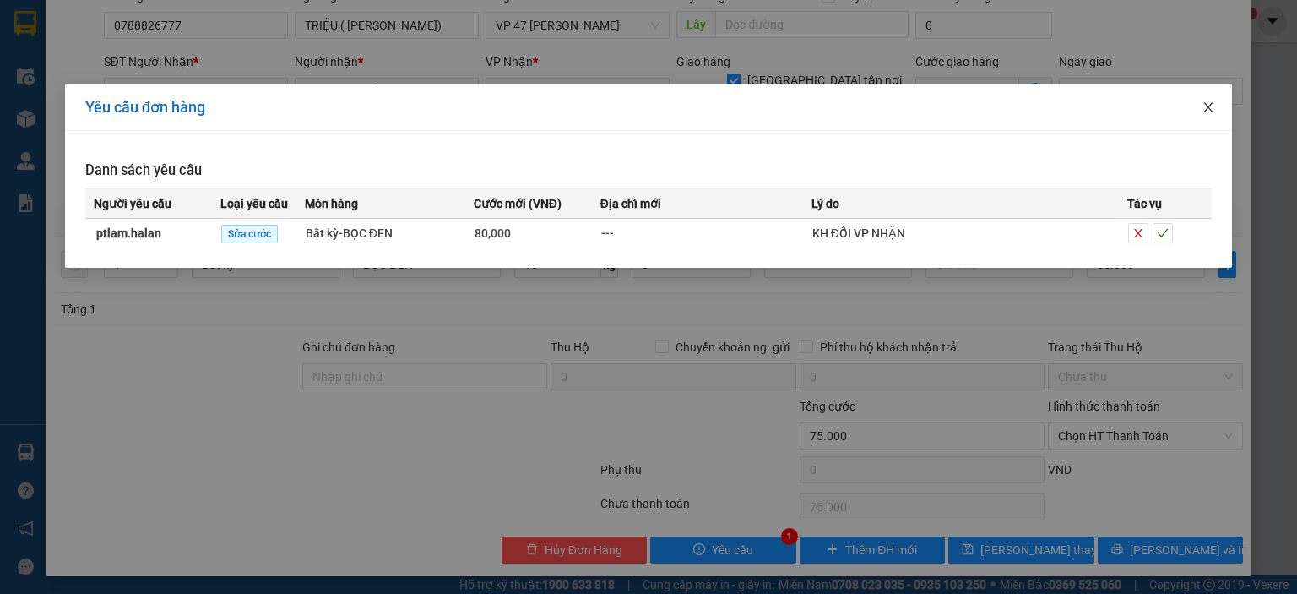
click at [1210, 101] on icon "close" at bounding box center [1209, 107] width 14 height 14
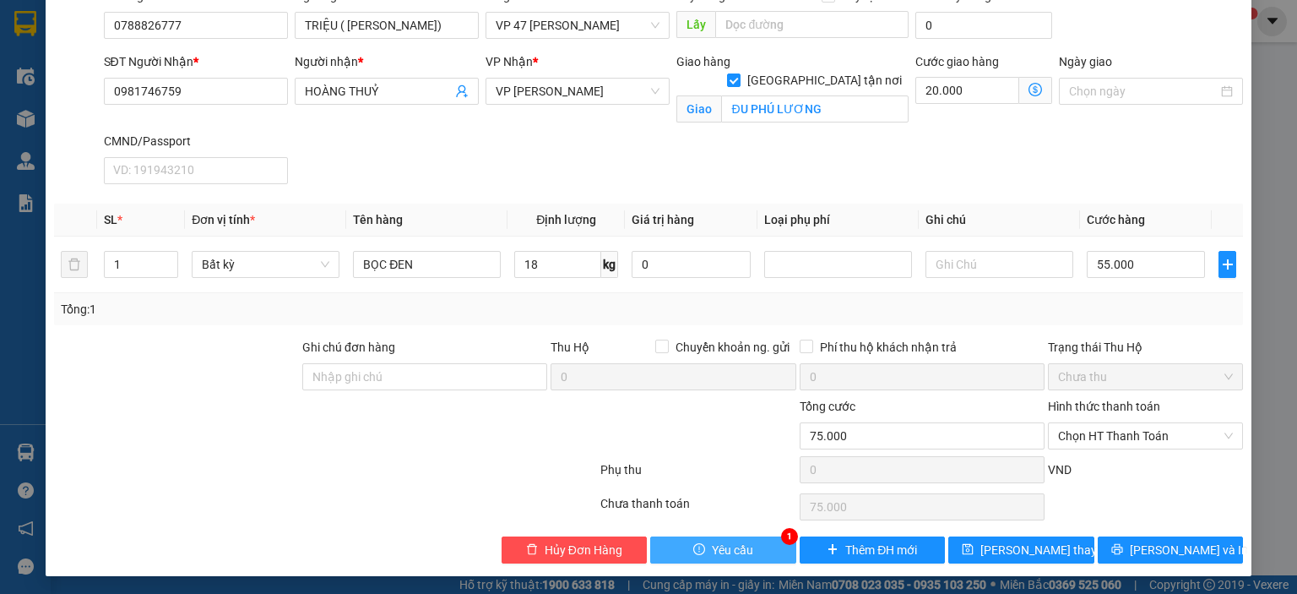
scroll to position [0, 0]
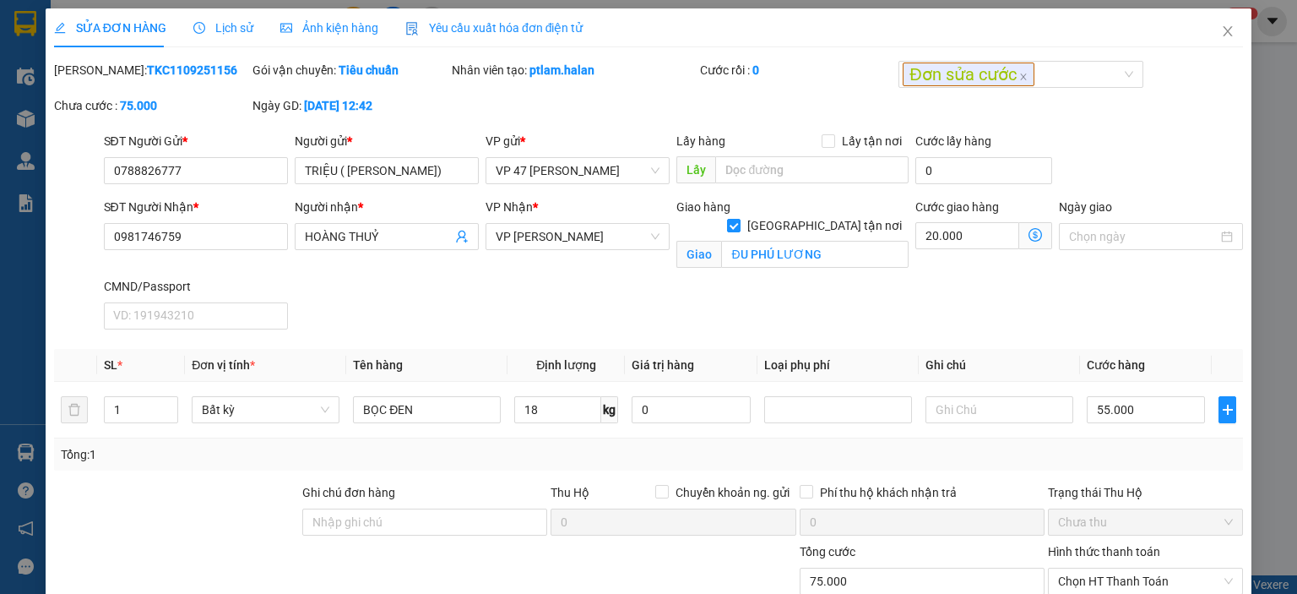
drag, startPoint x: 189, startPoint y: 70, endPoint x: 95, endPoint y: 77, distance: 94.0
click at [95, 77] on div "[PERSON_NAME]: TKC1109251156" at bounding box center [151, 70] width 195 height 19
copy b "TKC1109251156"
drag, startPoint x: 594, startPoint y: 80, endPoint x: 605, endPoint y: 73, distance: 13.6
click at [594, 79] on div "Nhân viên tạo: ptlam.halan" at bounding box center [574, 78] width 248 height 35
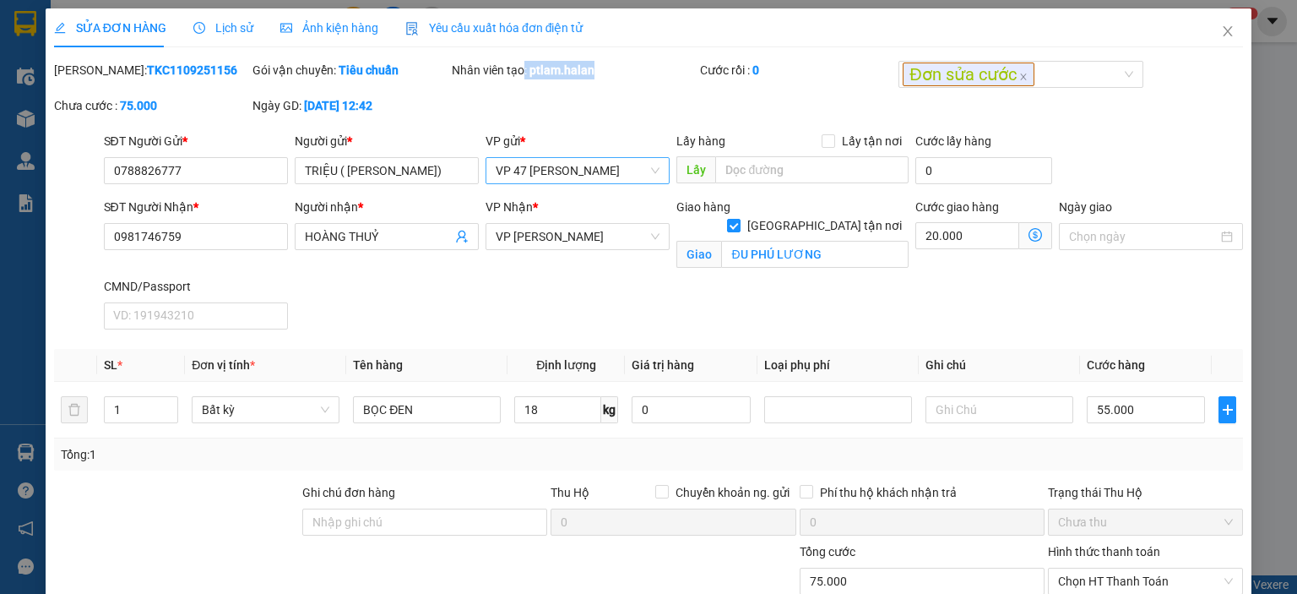
drag, startPoint x: 601, startPoint y: 73, endPoint x: 578, endPoint y: 161, distance: 91.8
click at [520, 79] on div "Nhân viên tạo: ptlam.halan" at bounding box center [574, 70] width 245 height 19
click at [573, 90] on div "Nhân viên tạo: ptlam.halan" at bounding box center [574, 78] width 248 height 35
drag, startPoint x: 587, startPoint y: 73, endPoint x: 525, endPoint y: 73, distance: 61.6
click at [525, 73] on div "Nhân viên tạo: ptlam.halan" at bounding box center [574, 70] width 245 height 19
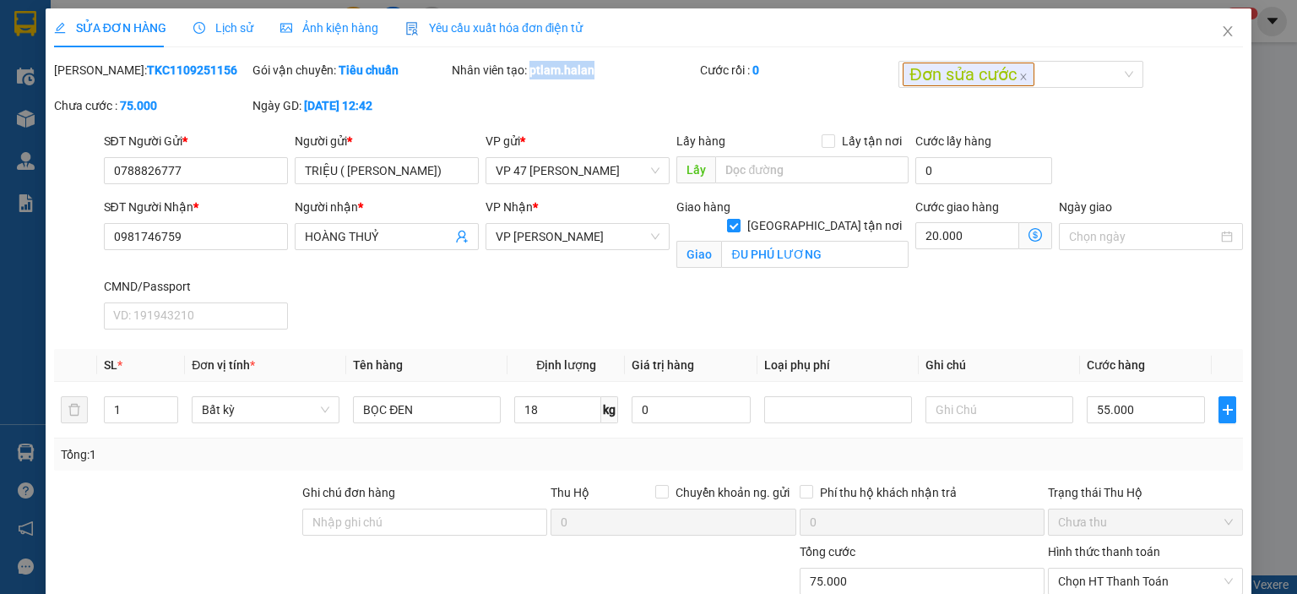
copy b "ptlam.halan"
click at [199, 178] on input "0788826777" at bounding box center [196, 170] width 184 height 27
drag, startPoint x: 221, startPoint y: 168, endPoint x: 255, endPoint y: 215, distance: 58.1
click at [91, 179] on div "SĐT Người Gửi * 0788826777 0788826777 Người gửi * TRIỆU ( [PERSON_NAME]) VP gửi…" at bounding box center [648, 161] width 1192 height 59
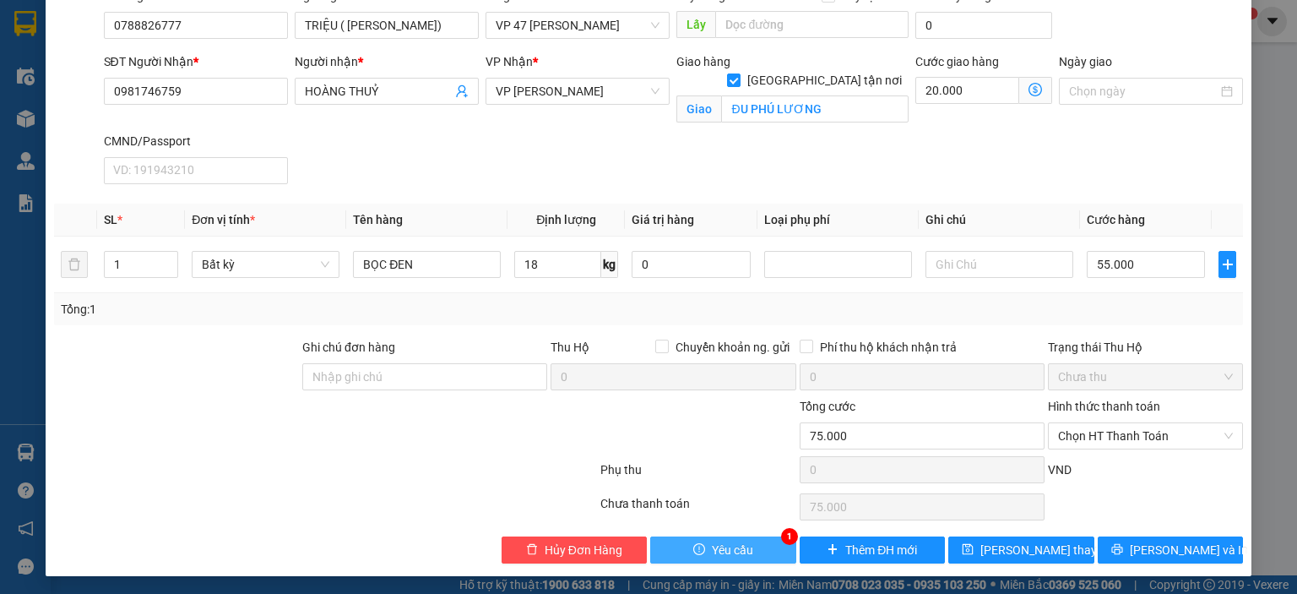
click at [724, 543] on span "Yêu cầu" at bounding box center [732, 549] width 41 height 19
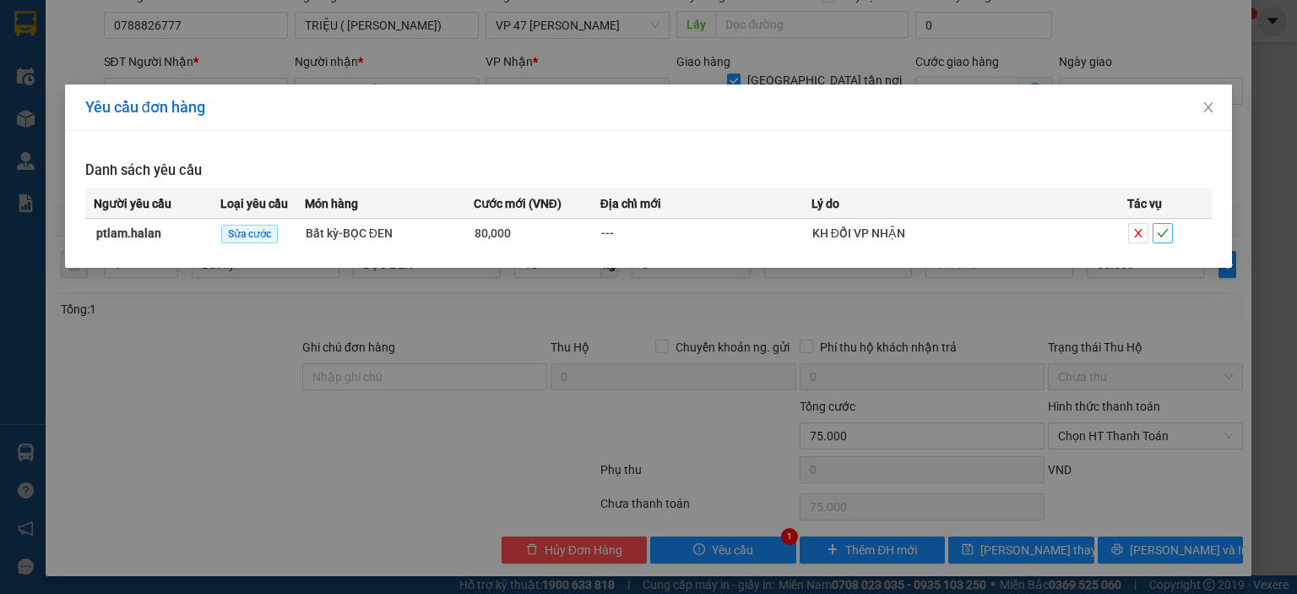
click at [1169, 232] on icon "check" at bounding box center [1163, 233] width 12 height 12
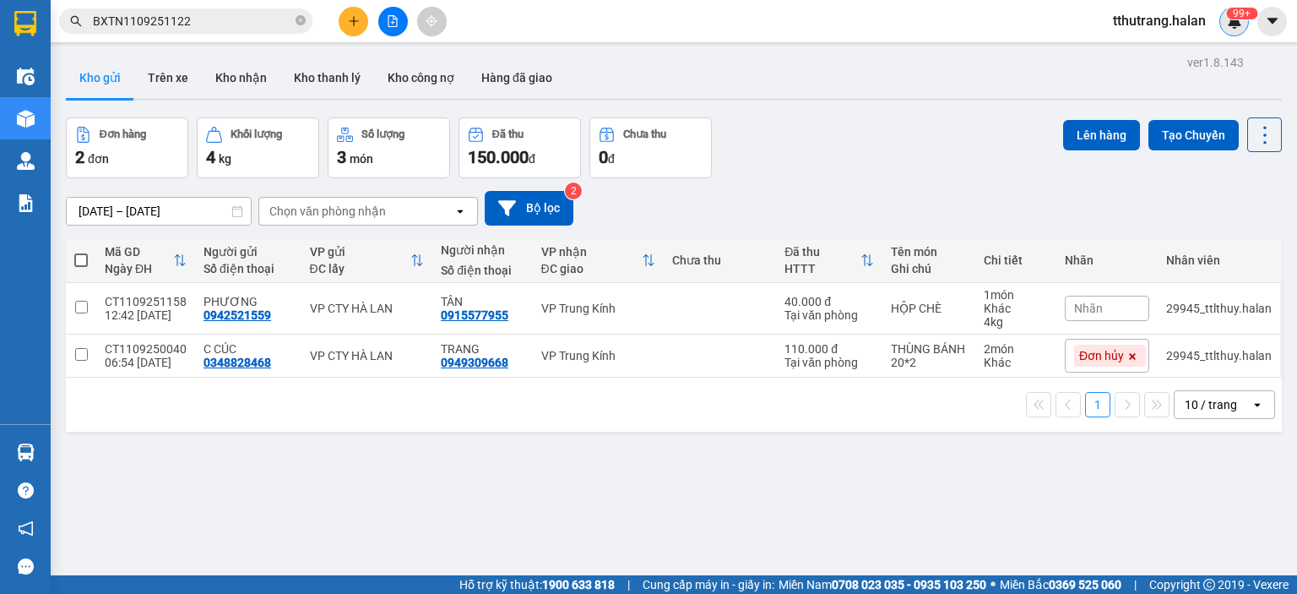
click at [1239, 18] on sup "99+" at bounding box center [1241, 14] width 31 height 12
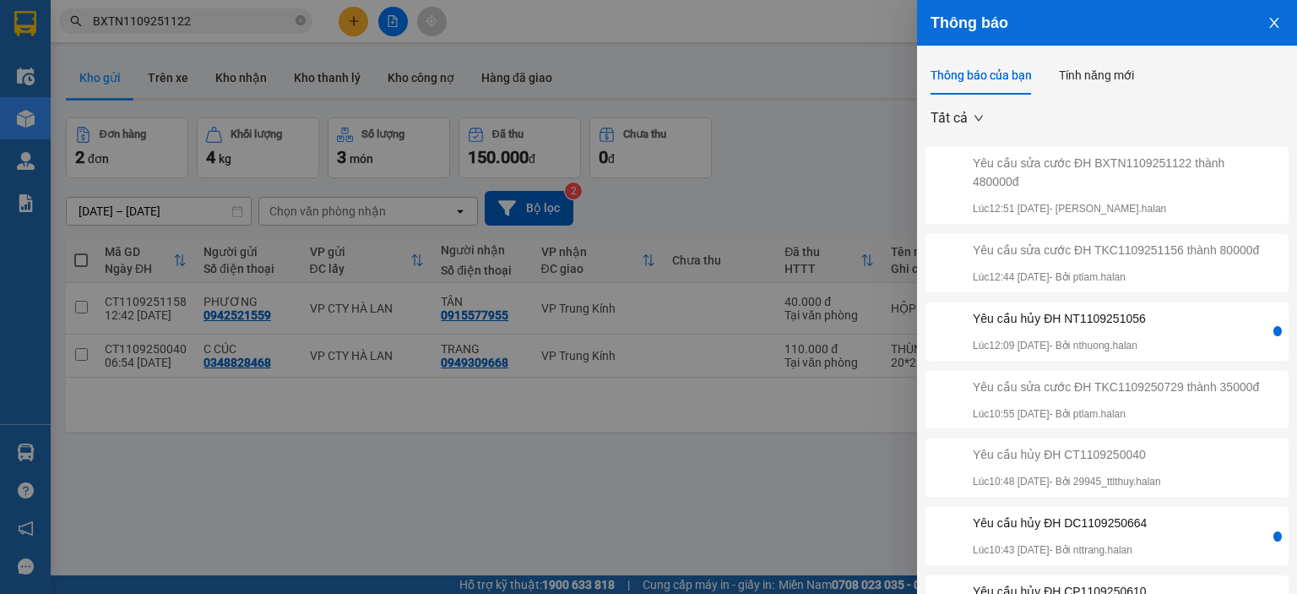
click at [1144, 258] on div "Yêu cầu sửa cước ĐH TKC1109251156 thành 80000đ" at bounding box center [1116, 250] width 286 height 19
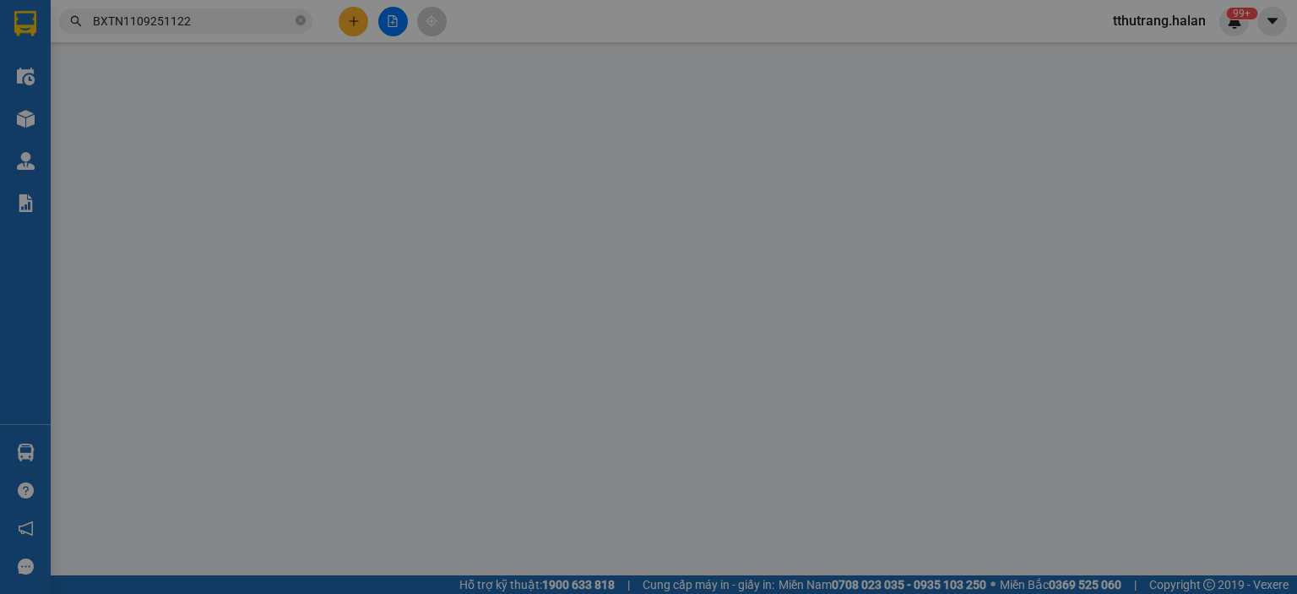
type input "0788826777"
type input "TRIỆU ( [PERSON_NAME])"
type input "0981746759"
type input "HOÀNG THUỶ"
checkbox input "true"
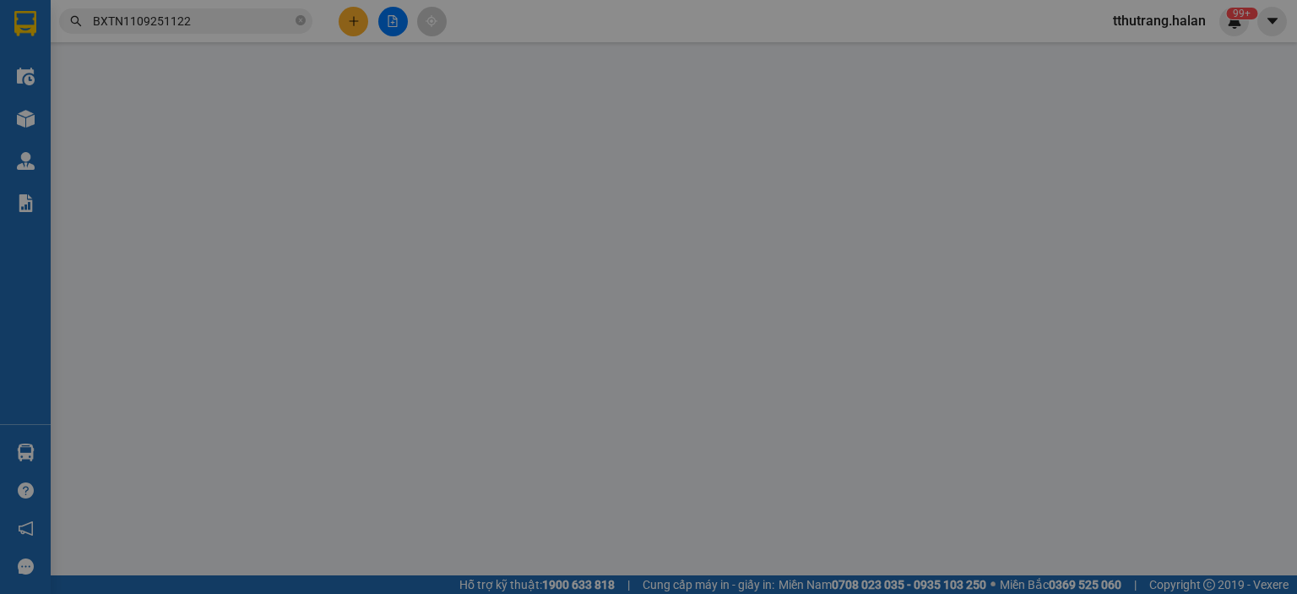
type input "ĐU PHÚ LƯƠNG"
type input "100.000"
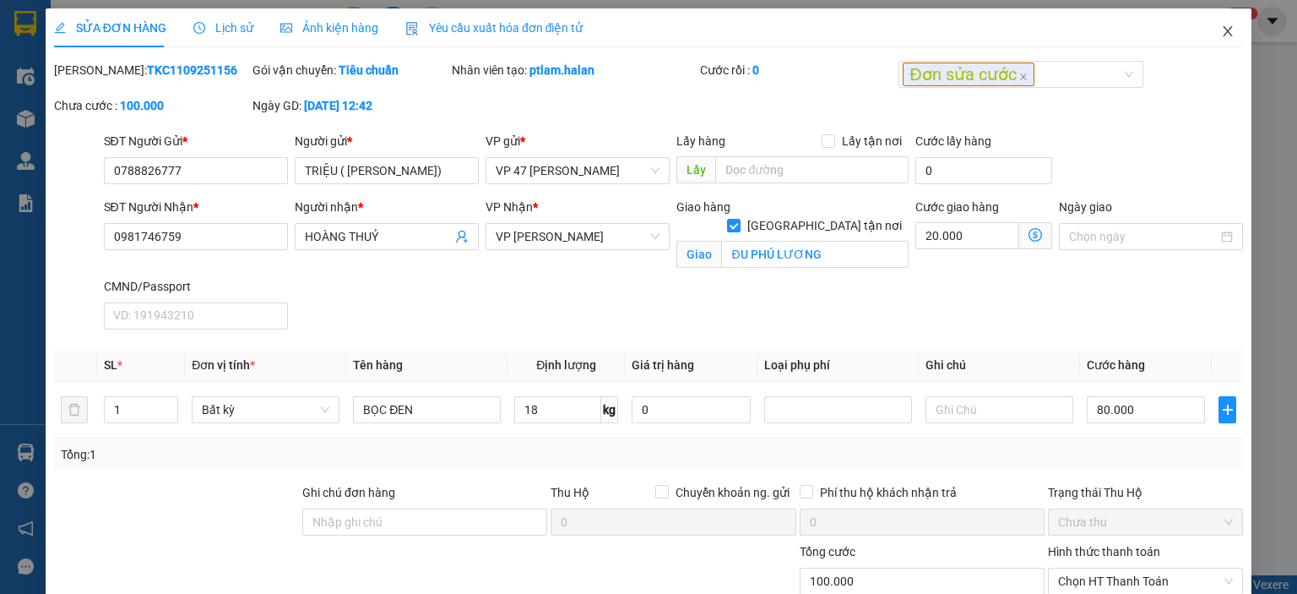
click at [1221, 34] on icon "close" at bounding box center [1228, 31] width 14 height 14
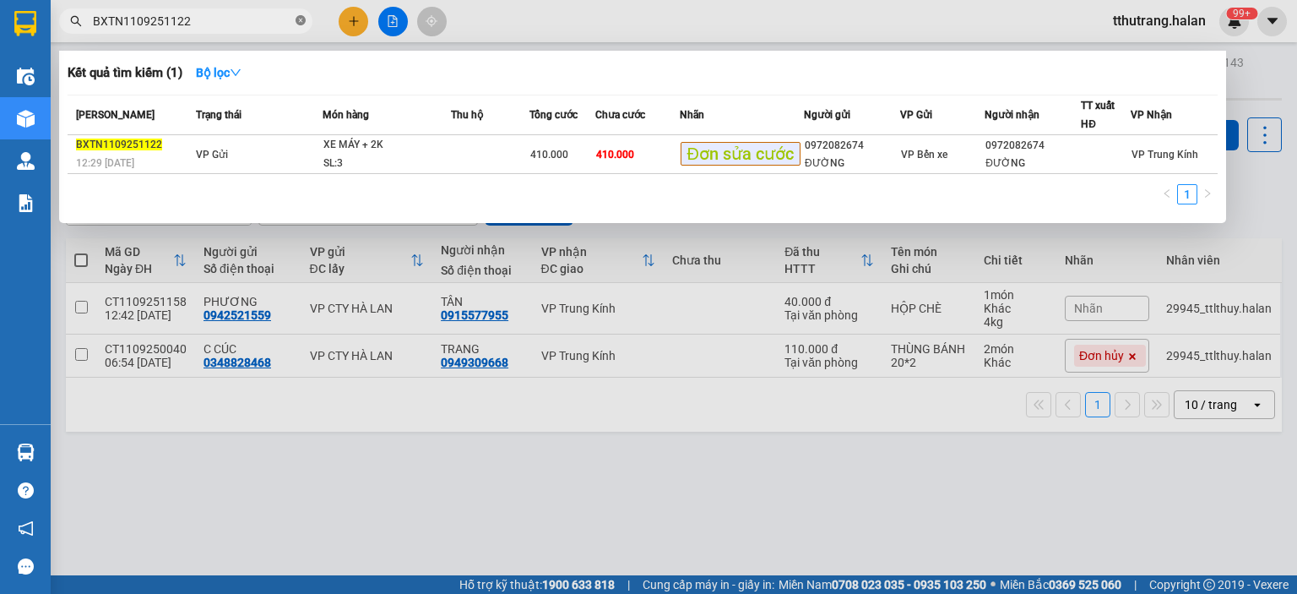
click at [300, 18] on icon "close-circle" at bounding box center [301, 20] width 10 height 10
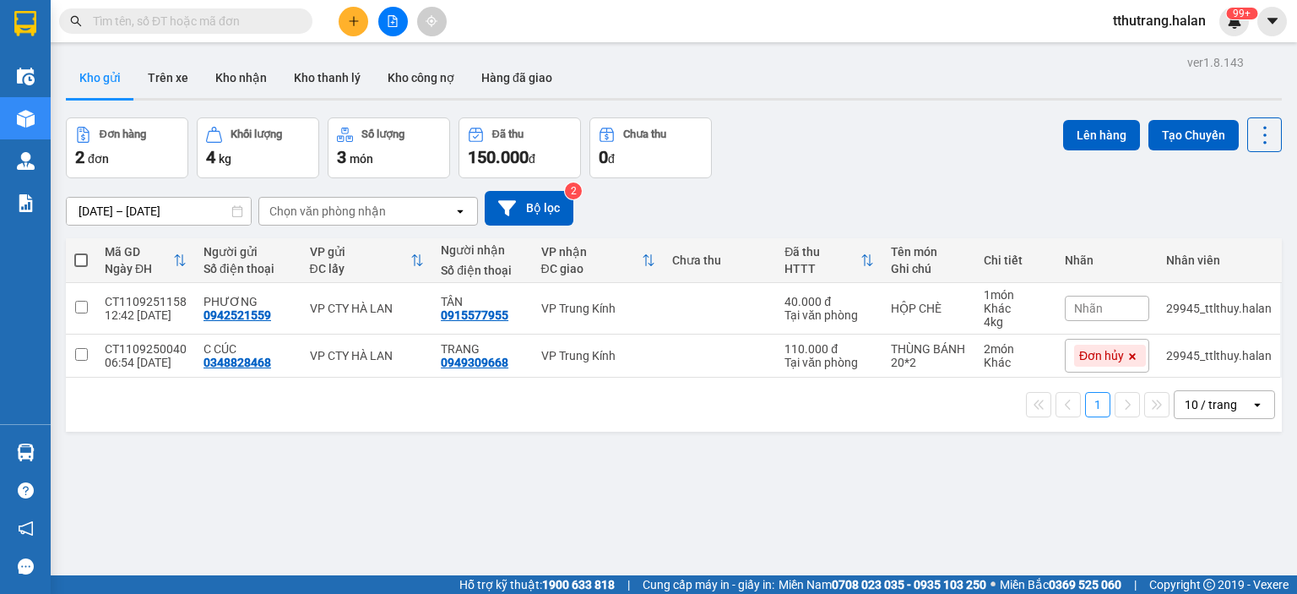
click at [250, 24] on input "text" at bounding box center [192, 21] width 199 height 19
paste input "HD1109250250"
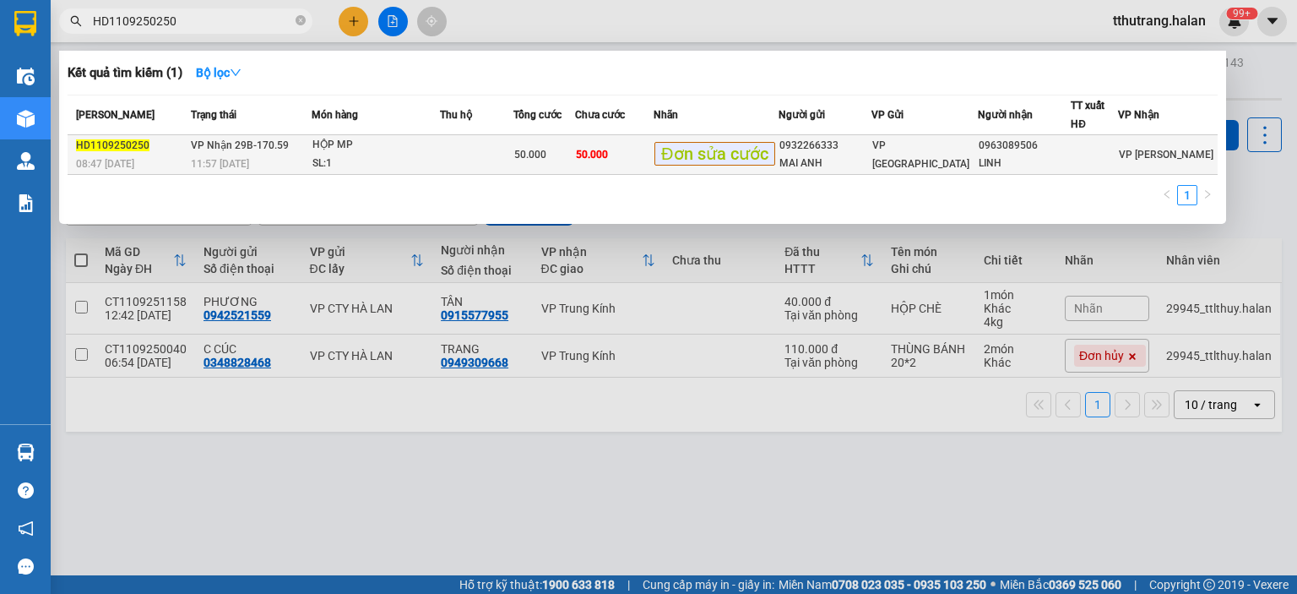
type input "HD1109250250"
click at [323, 155] on div "SL: 1" at bounding box center [375, 164] width 127 height 19
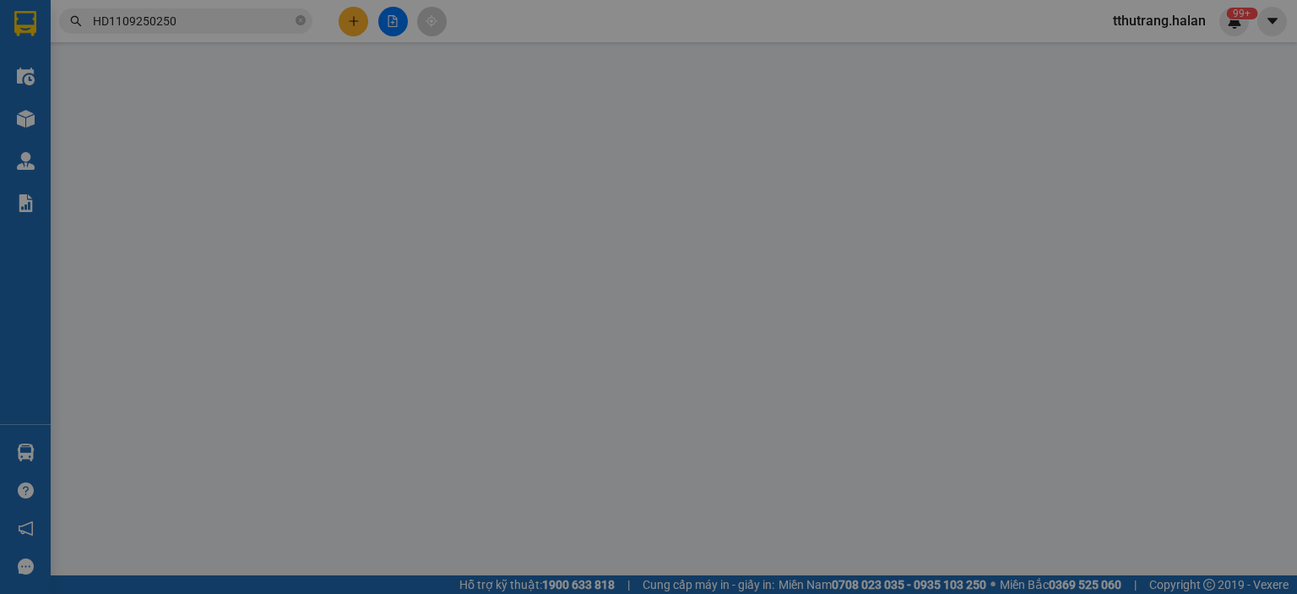
type input "0932266333"
type input "MAI ANH"
type input "0963089506"
type input "LINH"
type input "50.000"
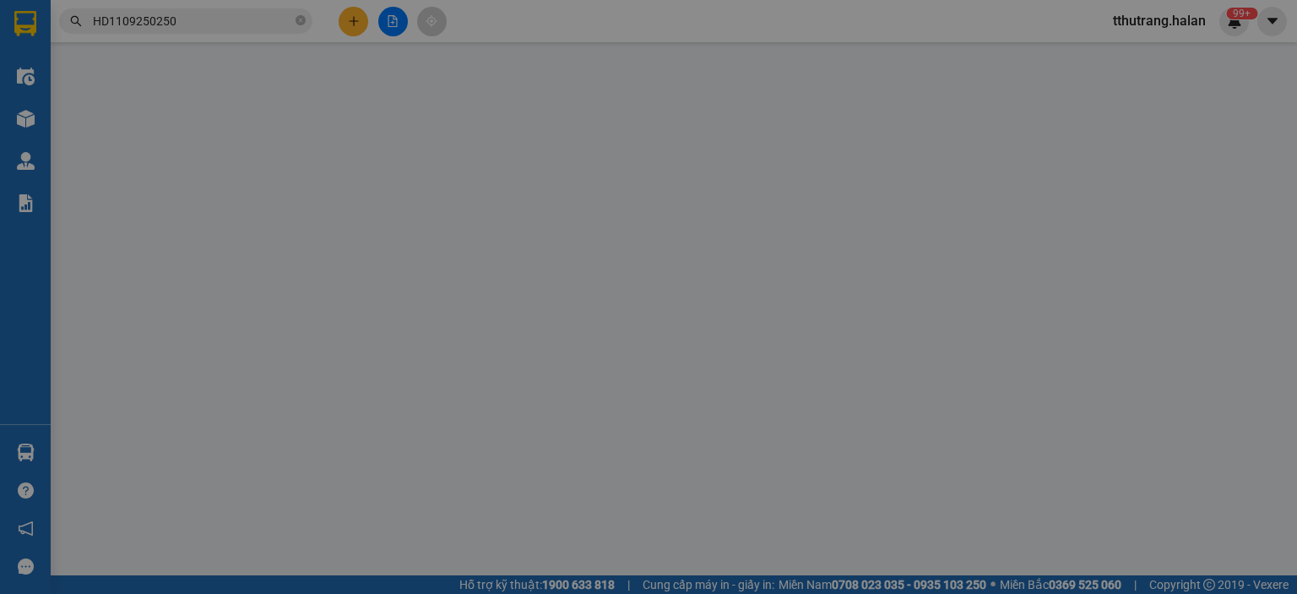
type input "50.000"
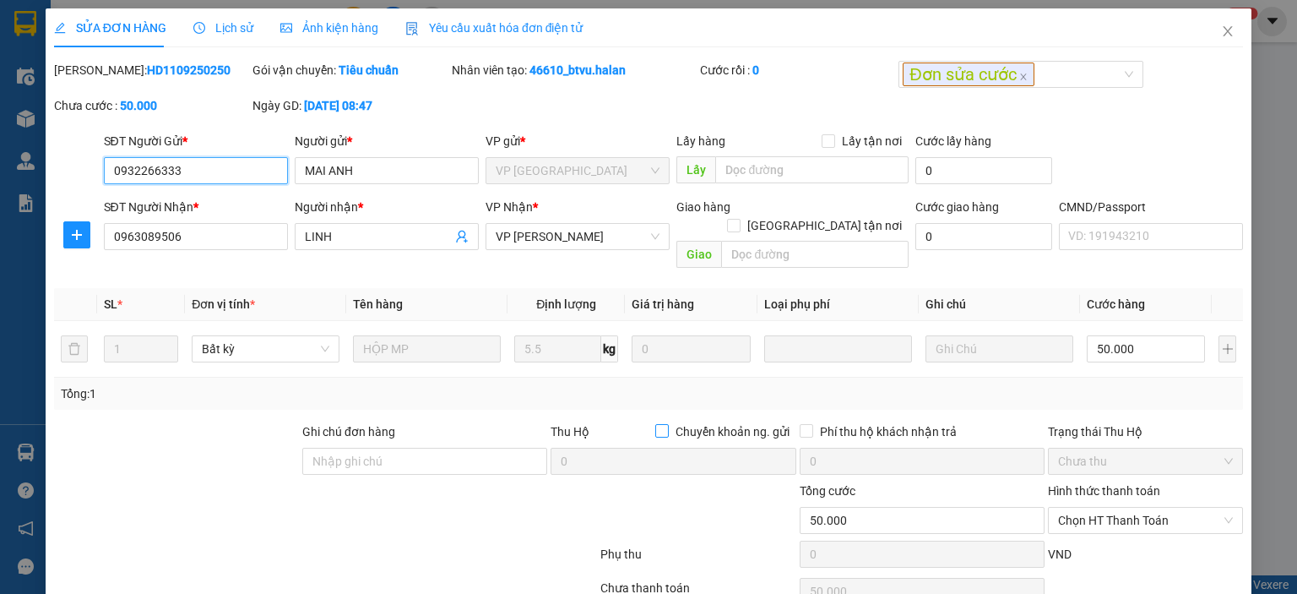
scroll to position [67, 0]
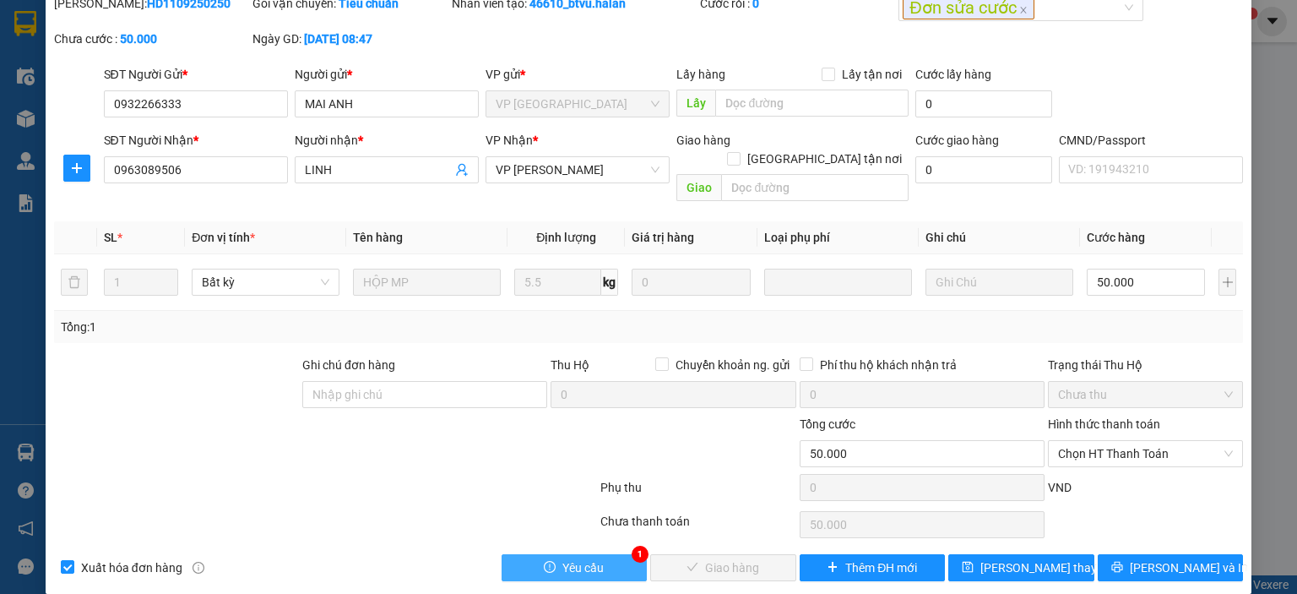
click at [601, 554] on button "Yêu cầu" at bounding box center [575, 567] width 146 height 27
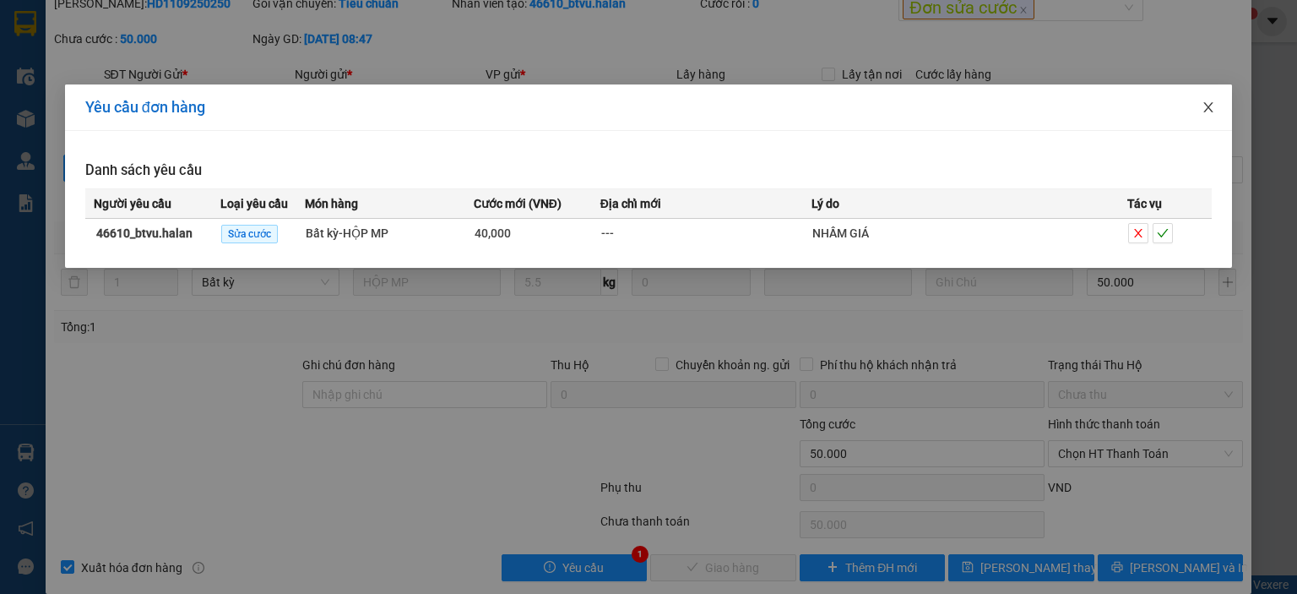
click at [1215, 108] on span "Close" at bounding box center [1208, 107] width 47 height 47
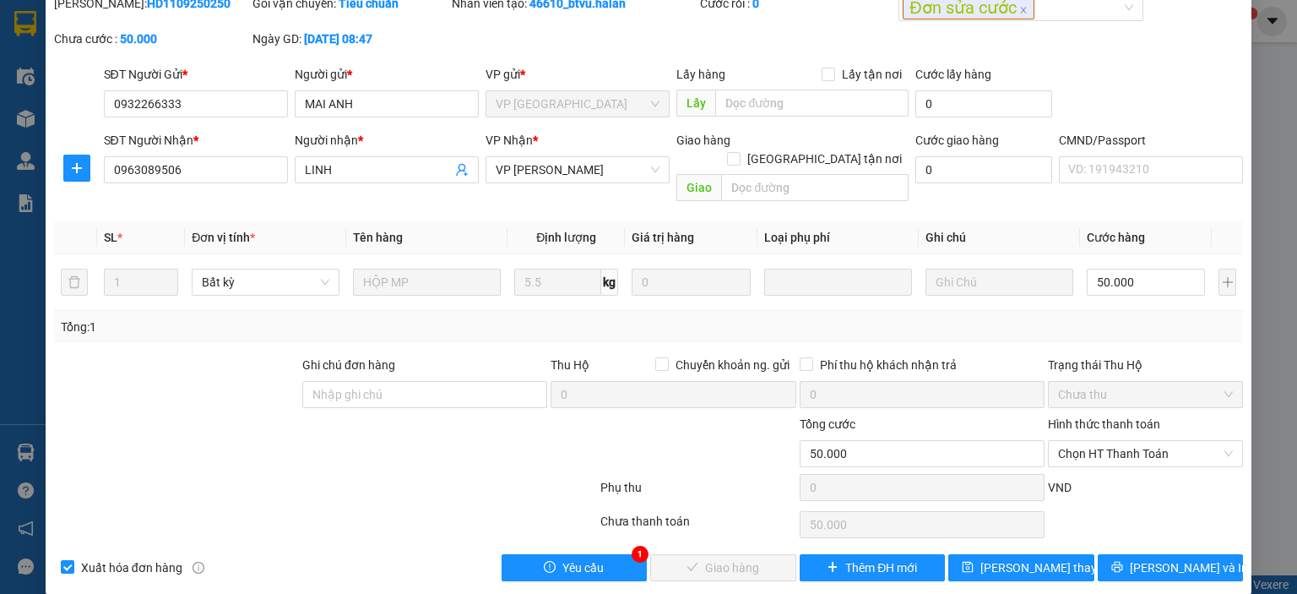
click at [593, 529] on div "Total Paid Fee 0 Total UnPaid Fee 50.000 Cash Collection Total Fee Mã ĐH: HD110…" at bounding box center [648, 287] width 1189 height 587
click at [581, 558] on span "Yêu cầu" at bounding box center [582, 567] width 41 height 19
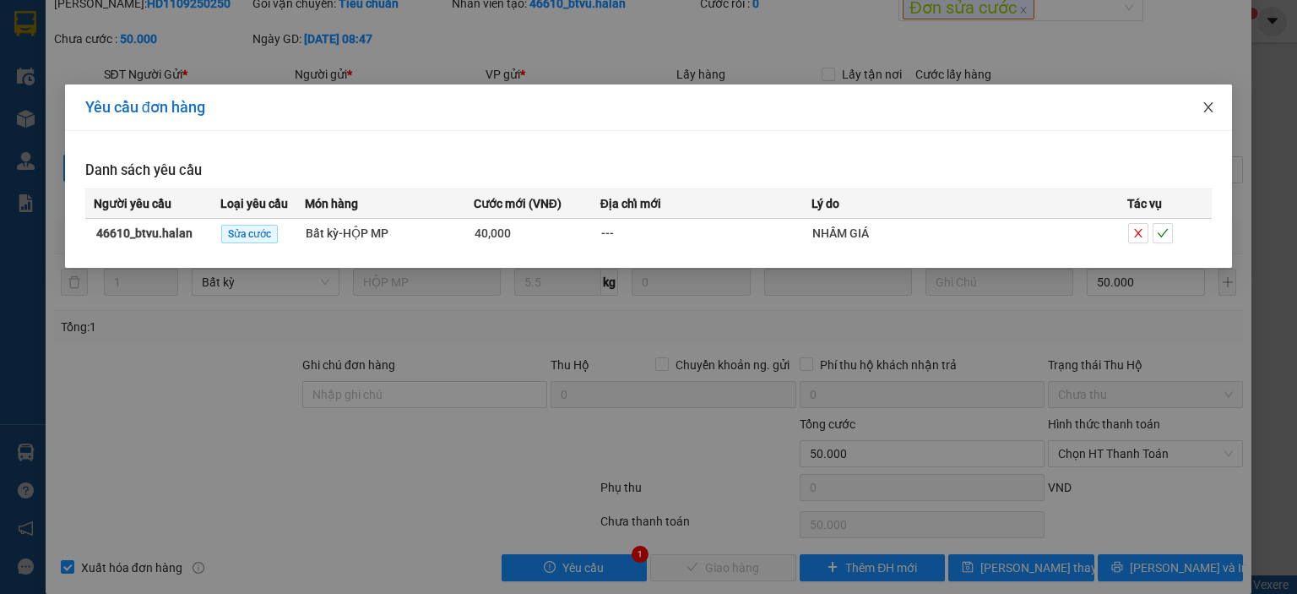
click at [1213, 110] on icon "close" at bounding box center [1209, 107] width 14 height 14
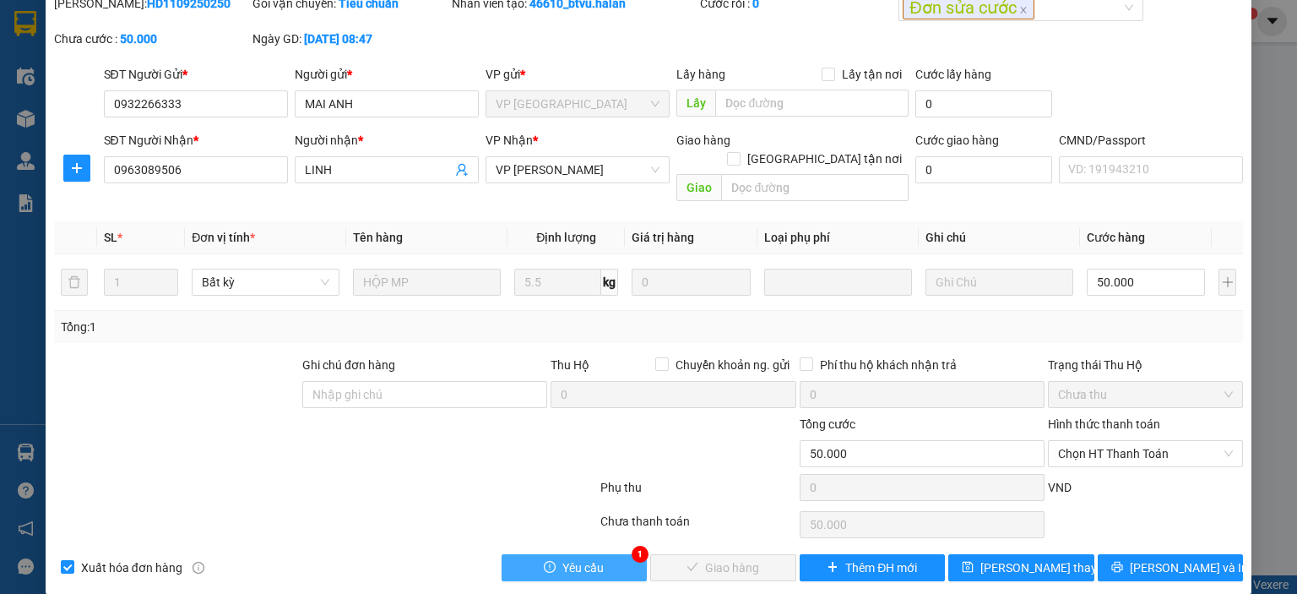
scroll to position [0, 0]
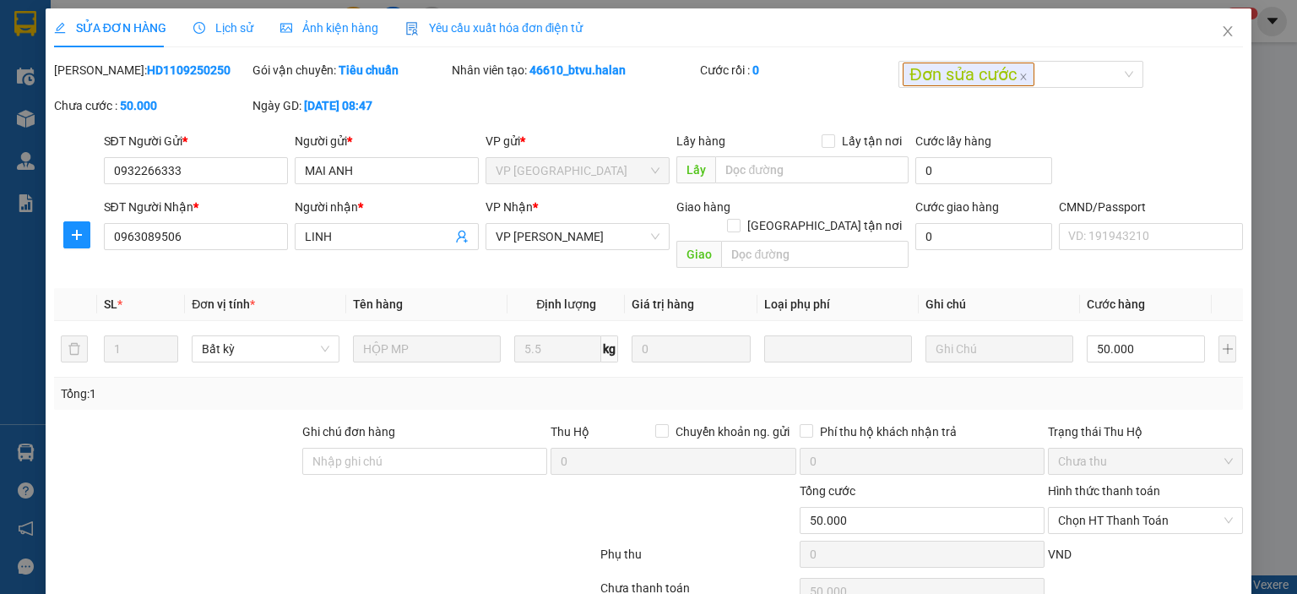
drag, startPoint x: 214, startPoint y: 73, endPoint x: 98, endPoint y: 73, distance: 116.5
click at [98, 73] on div "Mã ĐH: HD1109250250" at bounding box center [151, 70] width 195 height 19
copy b "HD1109250250"
click at [166, 163] on input "0932266333" at bounding box center [196, 170] width 184 height 27
click at [209, 169] on input "0932266333" at bounding box center [196, 170] width 184 height 27
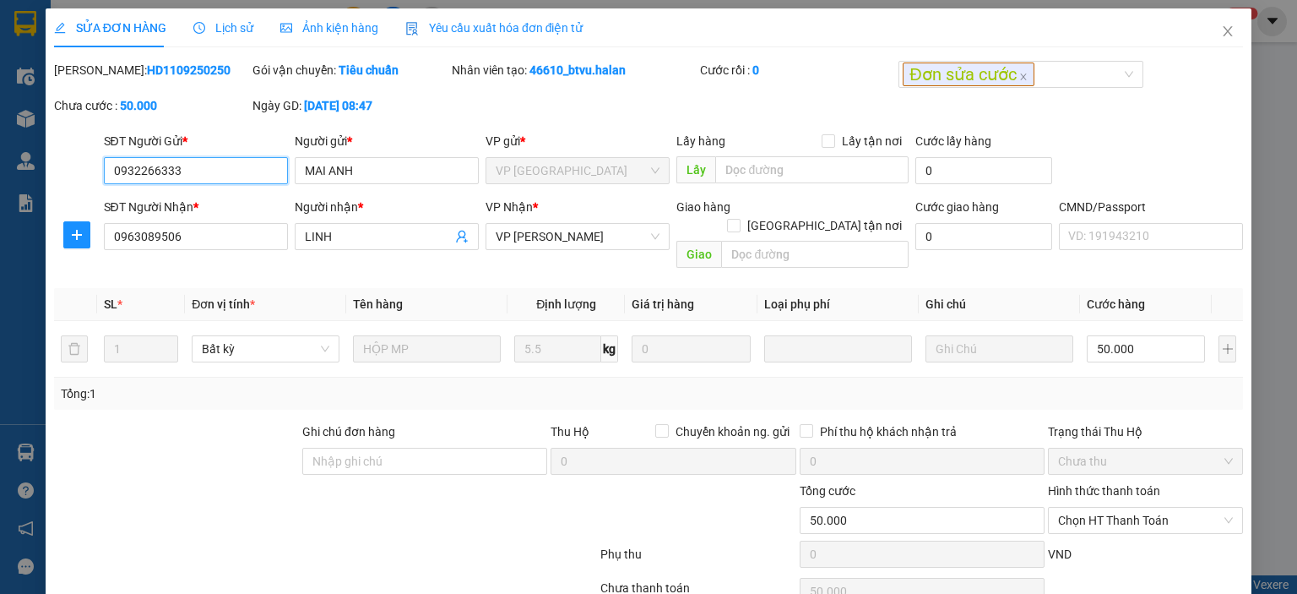
drag, startPoint x: 225, startPoint y: 168, endPoint x: 92, endPoint y: 188, distance: 134.1
click at [92, 188] on div "SĐT Người Gửi * 0932266333 0932266333 Người gửi * MAI ANH VP gửi * VP [GEOGRAPH…" at bounding box center [648, 161] width 1192 height 59
drag, startPoint x: 639, startPoint y: 77, endPoint x: 529, endPoint y: 77, distance: 110.6
click at [529, 77] on div "Nhân viên tạo: 46610_btvu.halan" at bounding box center [574, 70] width 245 height 19
copy b "46610_btvu.halan"
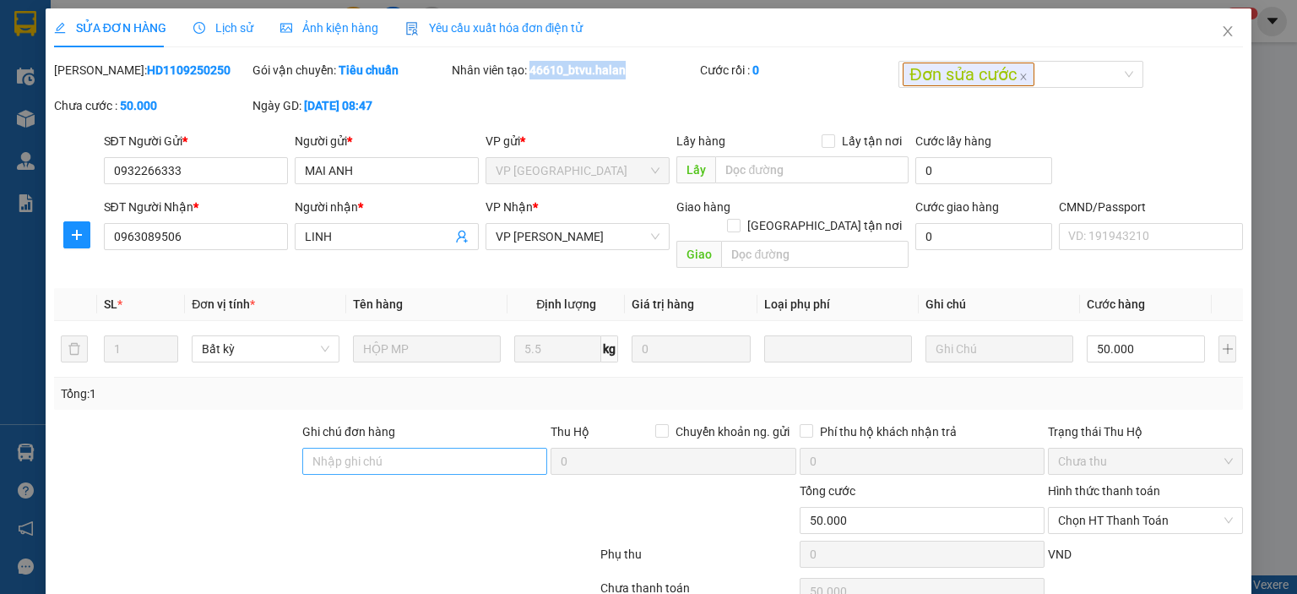
scroll to position [67, 0]
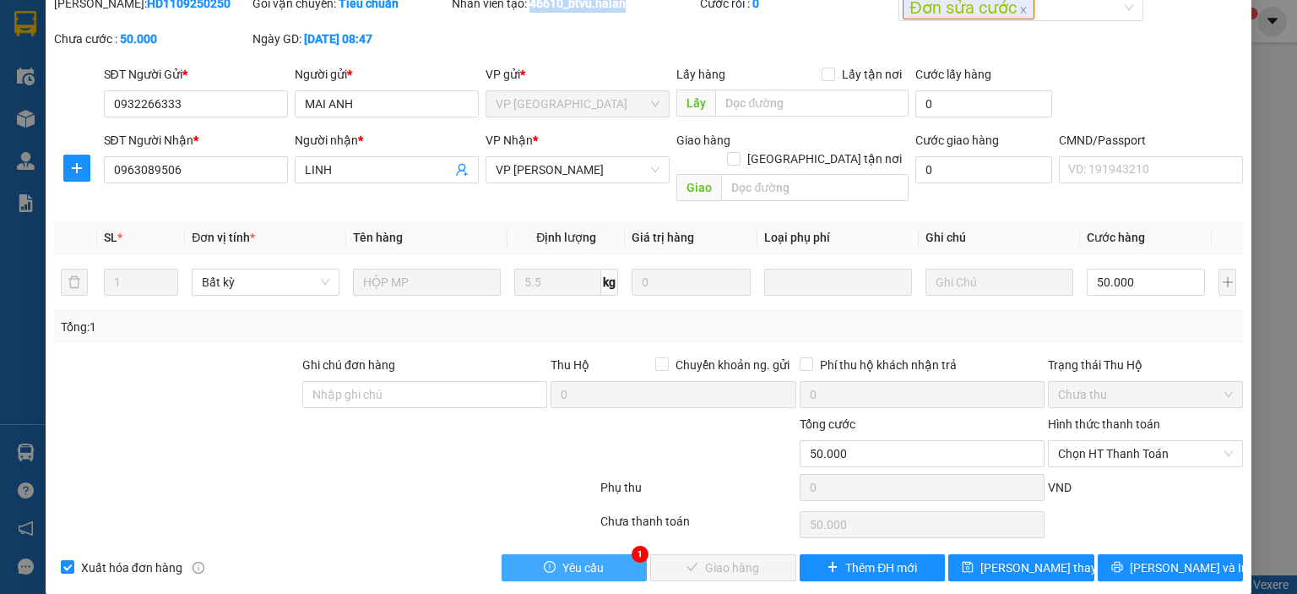
click at [611, 556] on button "Yêu cầu" at bounding box center [575, 567] width 146 height 27
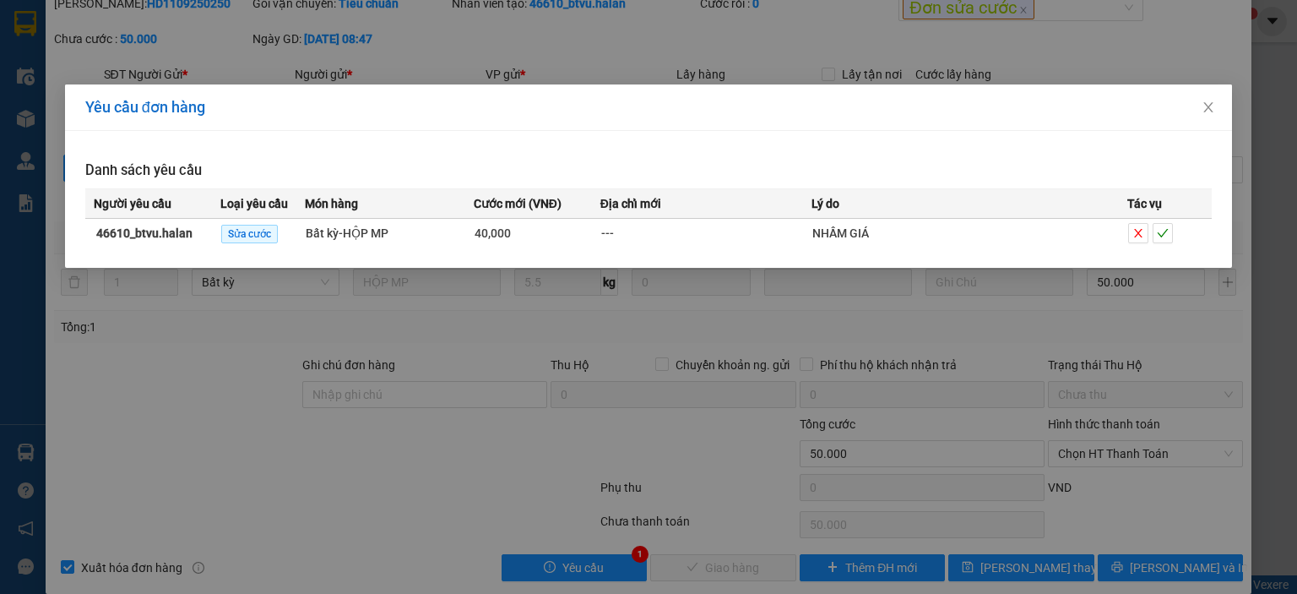
click at [627, 367] on div "Yêu cầu đơn hàng Danh sách yêu cầu Người yêu cầu Loại yêu cầu Món hàng Cước mới…" at bounding box center [648, 297] width 1297 height 594
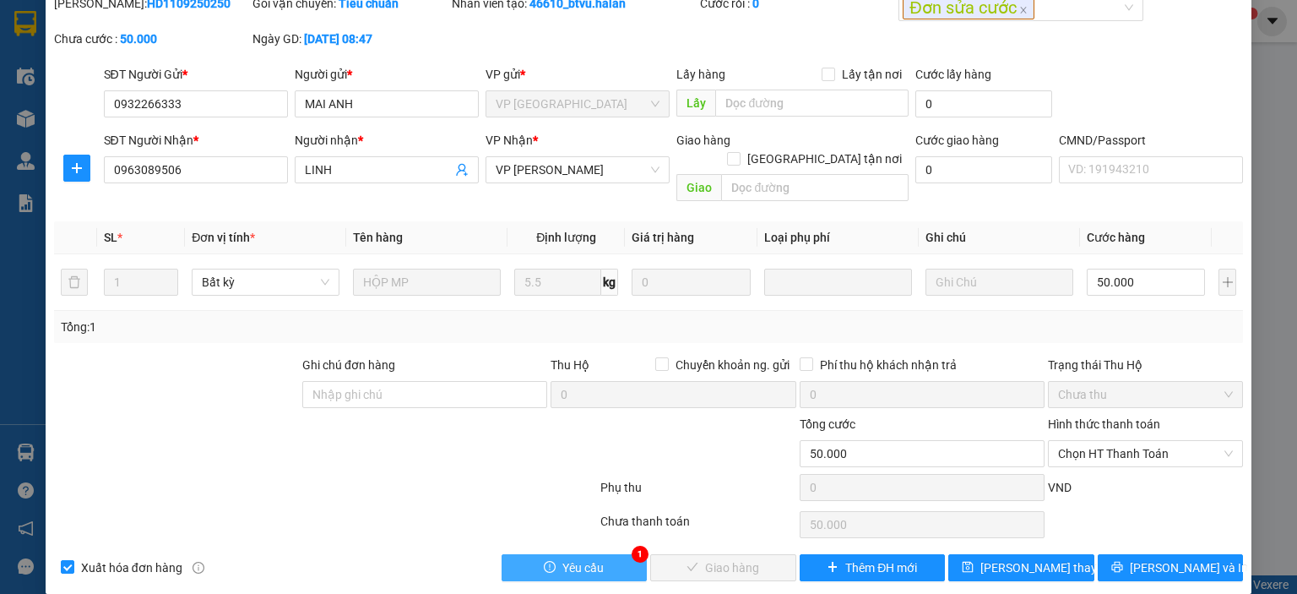
click at [600, 554] on button "Yêu cầu" at bounding box center [575, 567] width 146 height 27
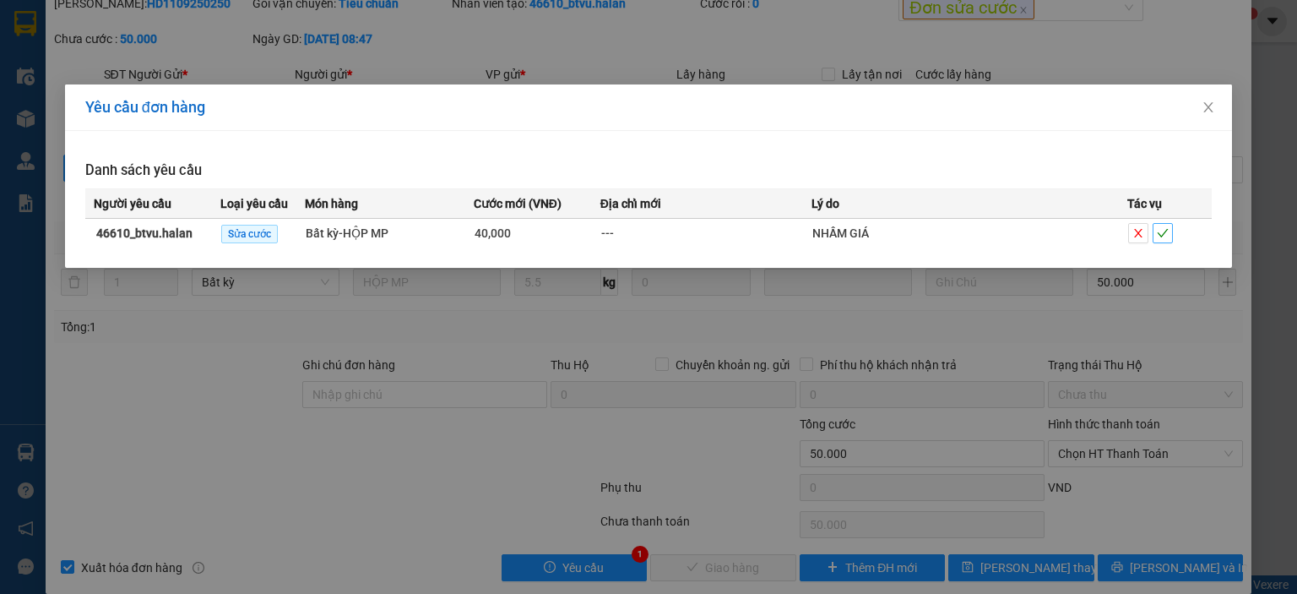
click at [1160, 231] on icon "check" at bounding box center [1163, 233] width 12 height 12
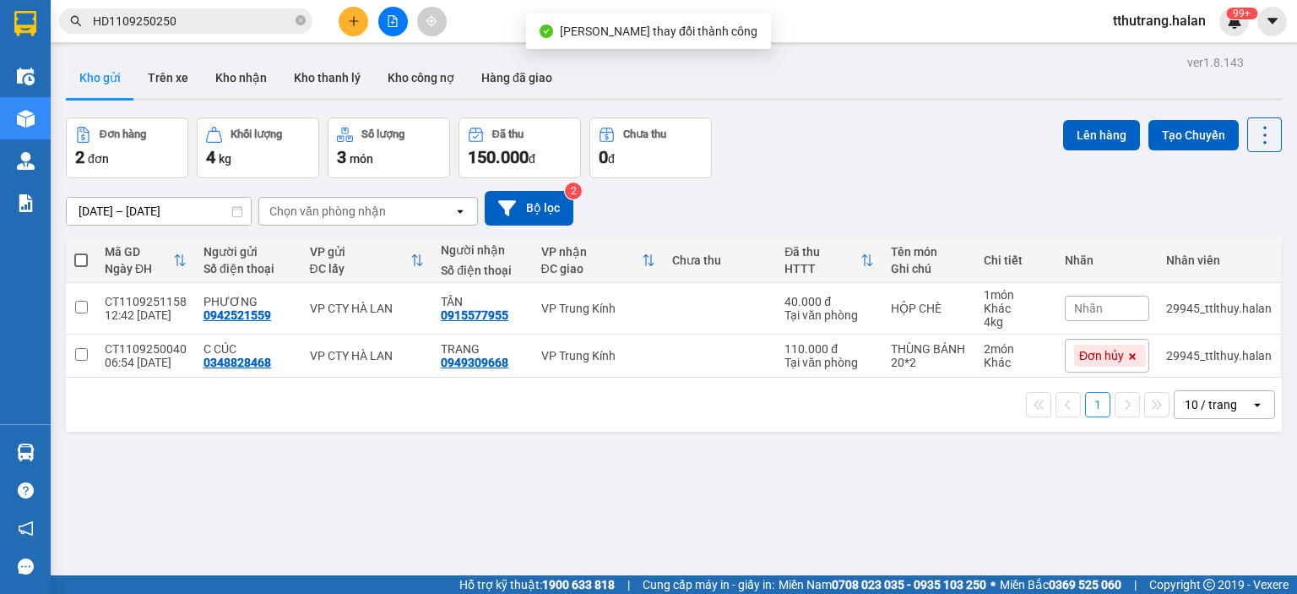
click at [800, 117] on div "Đơn hàng 2 đơn Khối lượng 4 kg Số lượng 3 món Đã thu 150.000 đ Chưa thu 0 đ Lên…" at bounding box center [674, 147] width 1216 height 61
